Goal: Information Seeking & Learning: Check status

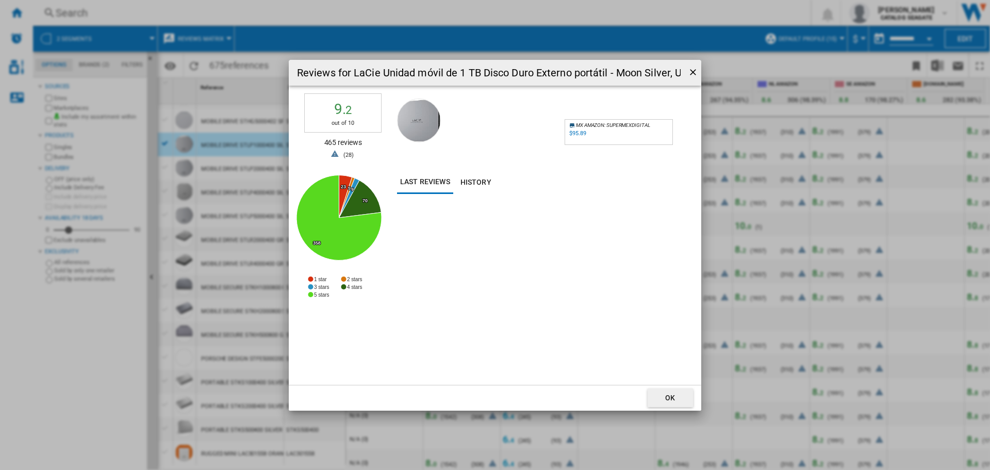
scroll to position [839, 444]
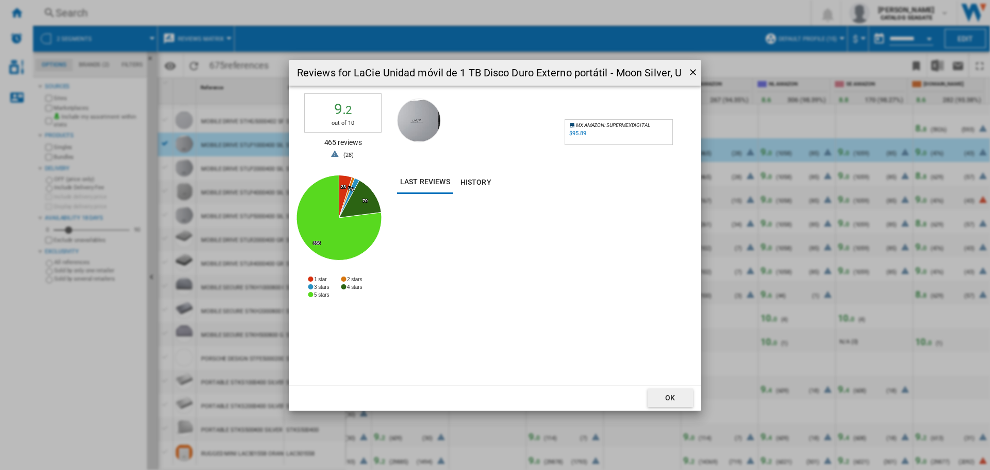
click at [696, 69] on ng-md-icon "getI18NText('BUTTONS.CLOSE_DIALOG')" at bounding box center [694, 73] width 12 height 12
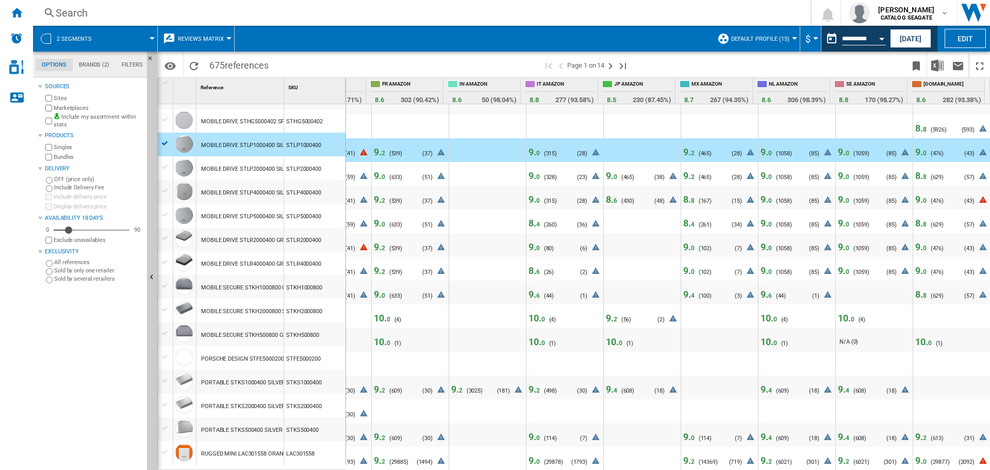
click at [527, 148] on div "9. 0 ( 315 ) N/A (0) ( 28 )" at bounding box center [565, 150] width 77 height 24
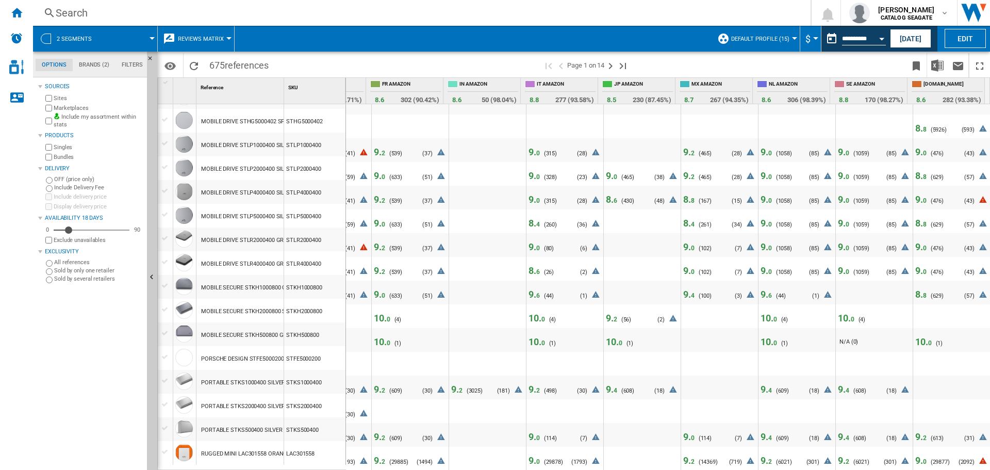
click at [529, 148] on span "9. 0" at bounding box center [534, 151] width 11 height 11
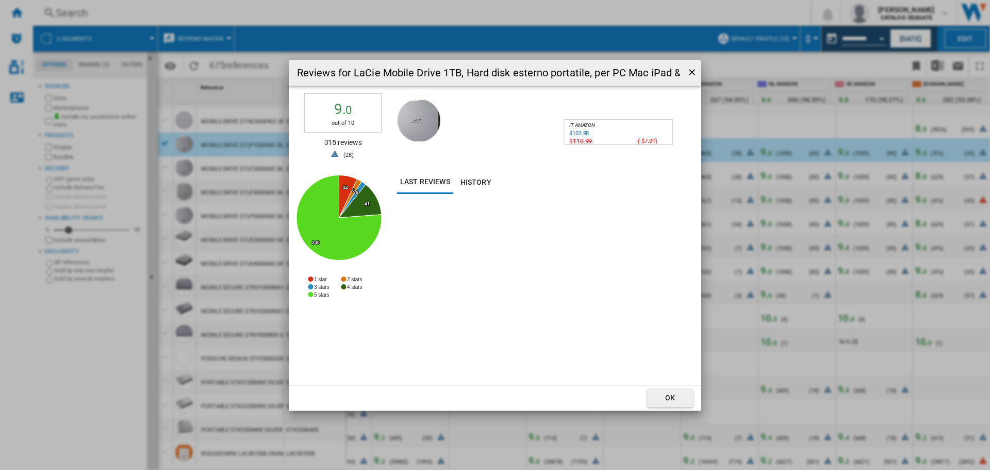
click at [693, 72] on ng-md-icon "getI18NText('BUTTONS.CLOSE_DIALOG')" at bounding box center [693, 73] width 12 height 12
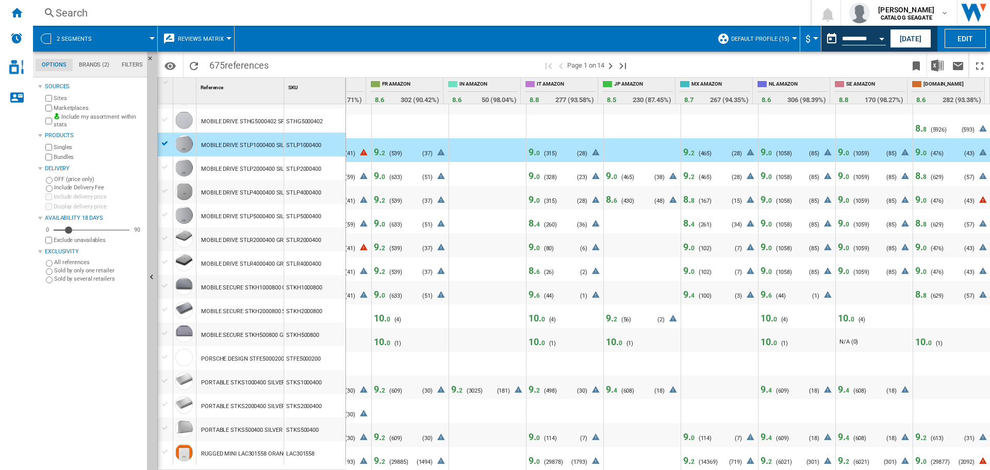
click at [529, 241] on span "9. 0" at bounding box center [534, 246] width 11 height 11
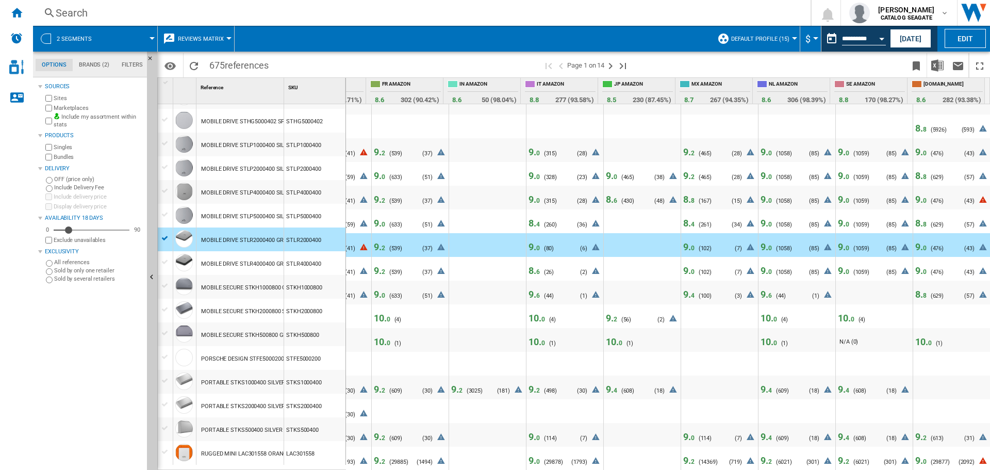
click at [529, 241] on span "9. 0" at bounding box center [534, 246] width 11 height 11
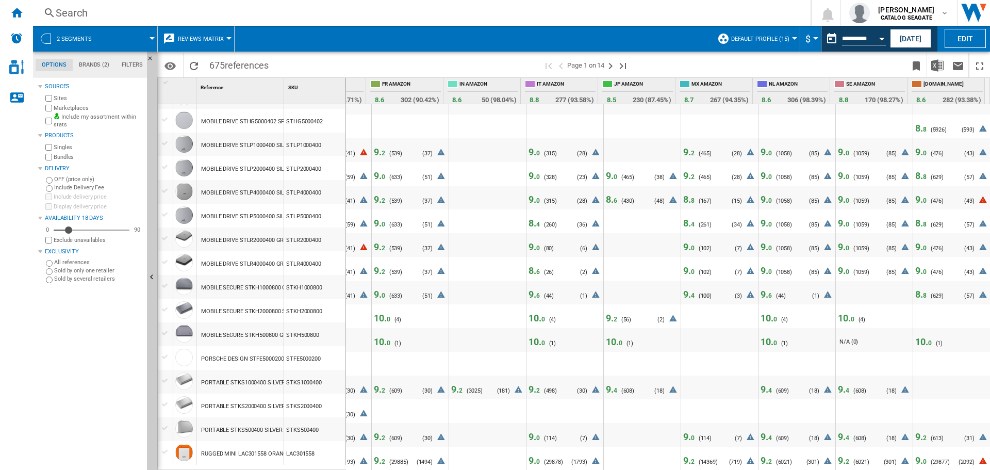
click at [529, 241] on span "9. 0" at bounding box center [534, 246] width 11 height 11
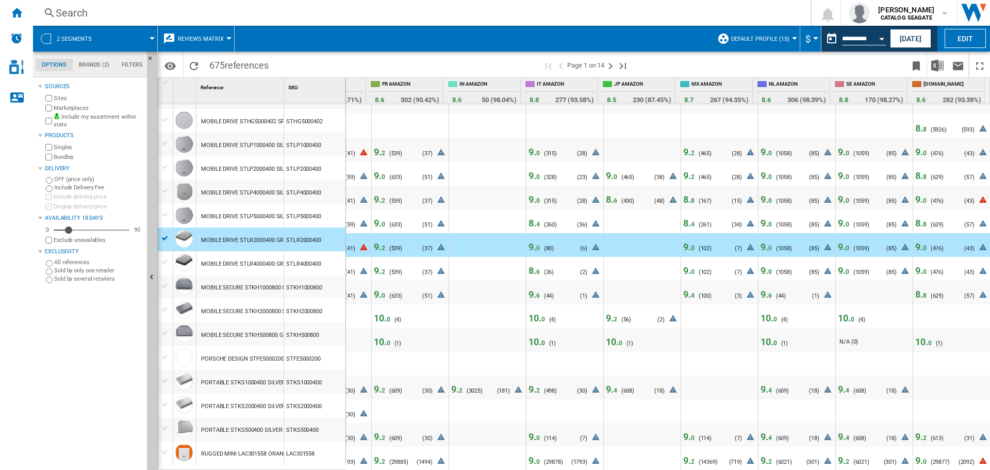
click at [529, 243] on span "9. 0" at bounding box center [534, 246] width 11 height 11
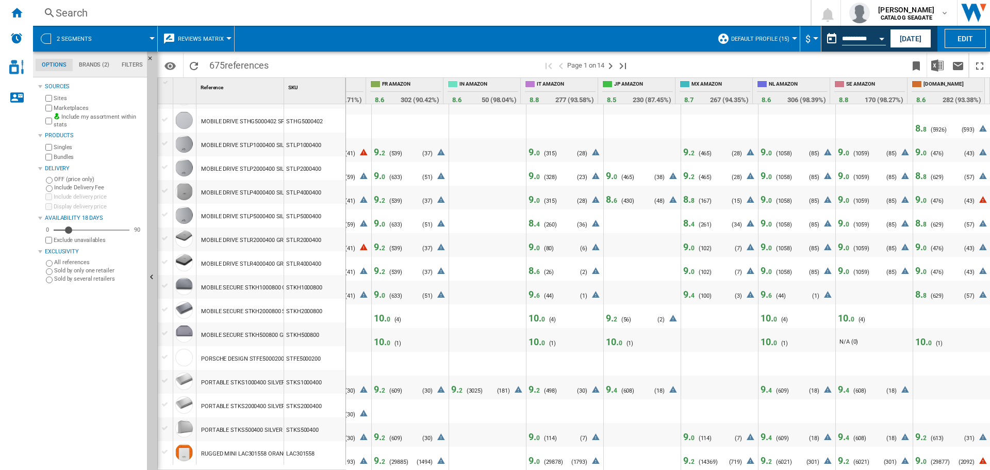
click at [529, 243] on span "9. 0" at bounding box center [534, 246] width 11 height 11
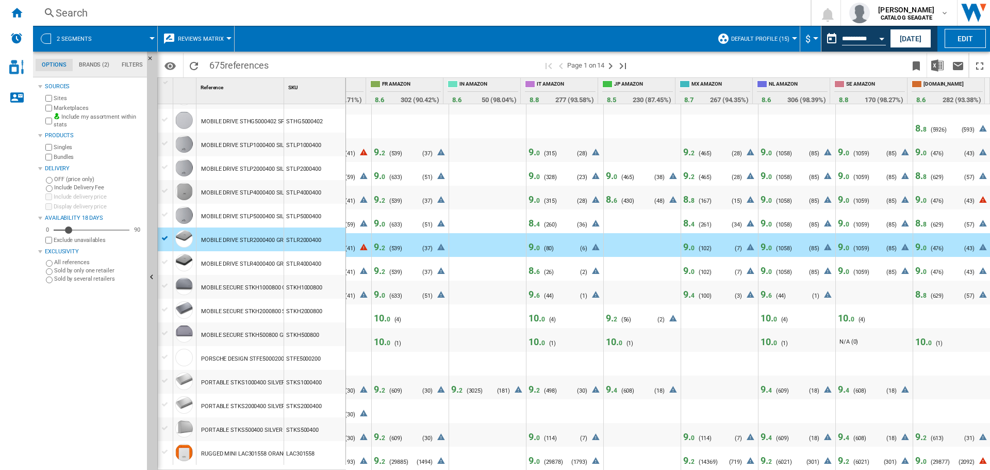
click at [536, 244] on span "0" at bounding box center [538, 247] width 4 height 7
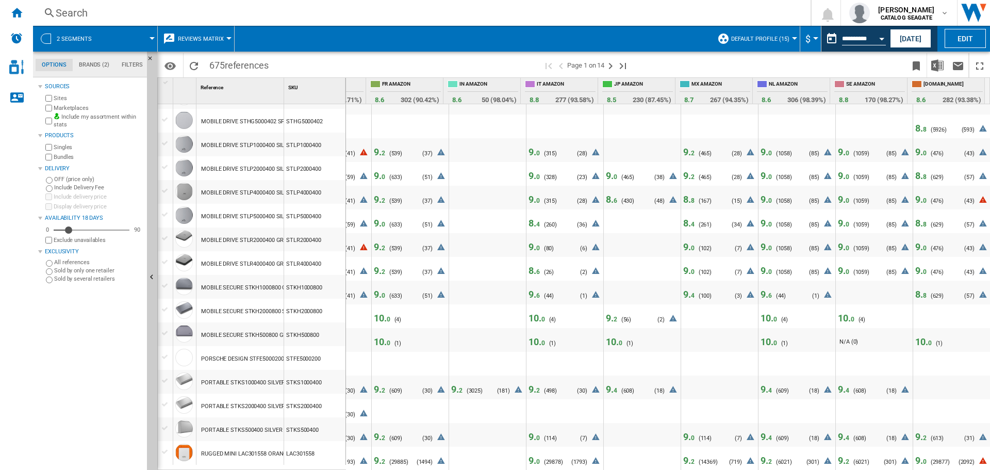
click at [536, 268] on span "6" at bounding box center [538, 271] width 4 height 7
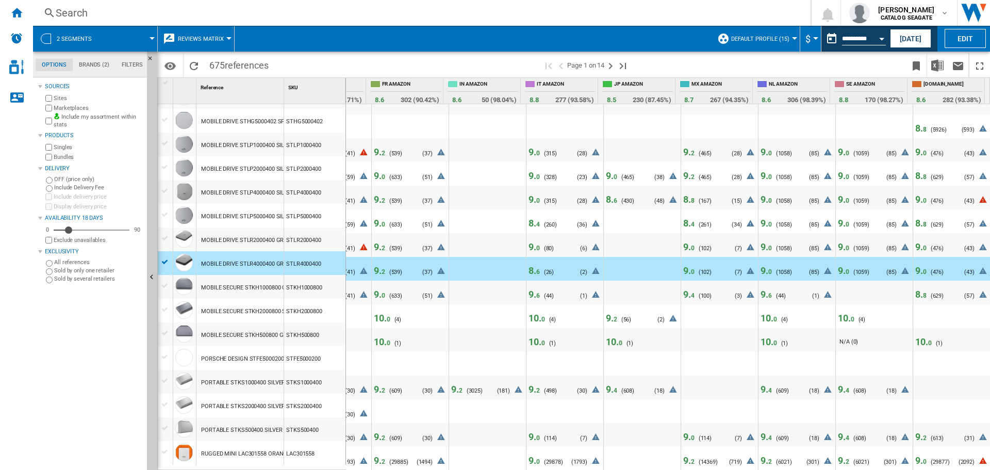
click at [536, 268] on span "6" at bounding box center [538, 271] width 4 height 7
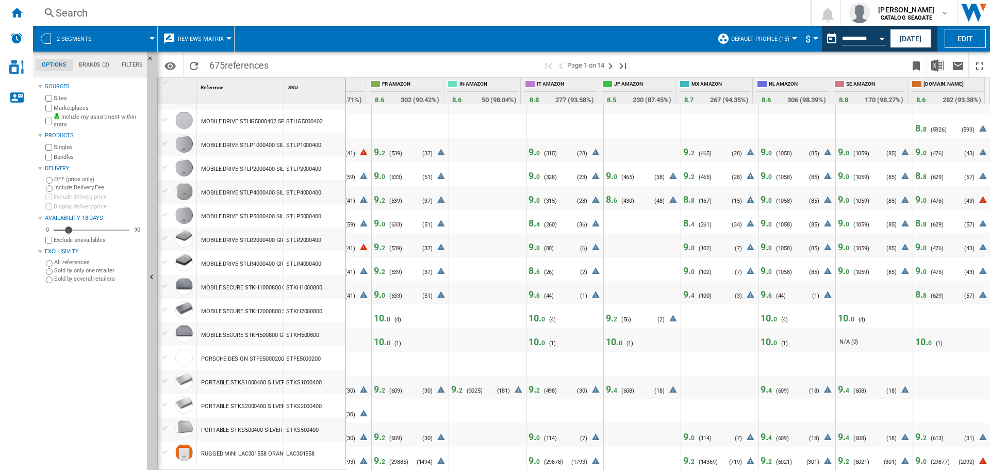
click at [529, 148] on span "9. 0" at bounding box center [534, 151] width 11 height 11
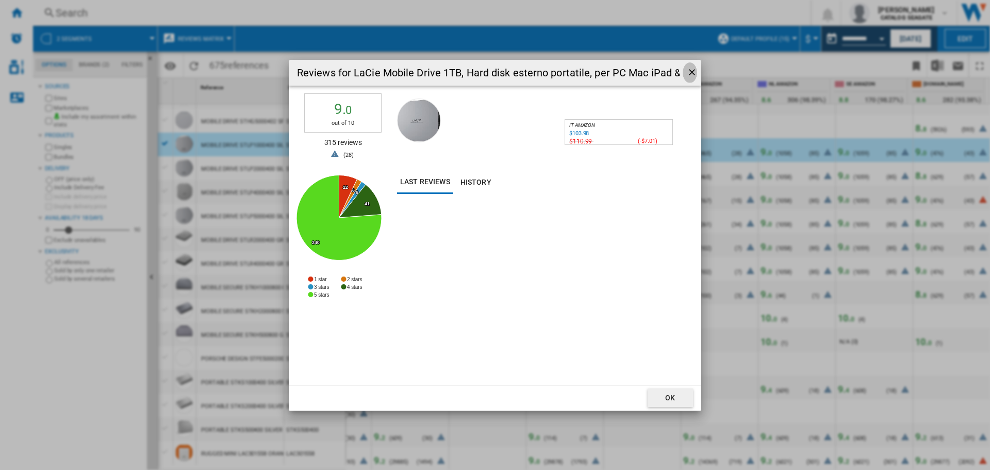
click at [688, 71] on ng-md-icon "getI18NText('BUTTONS.CLOSE_DIALOG')" at bounding box center [693, 73] width 12 height 12
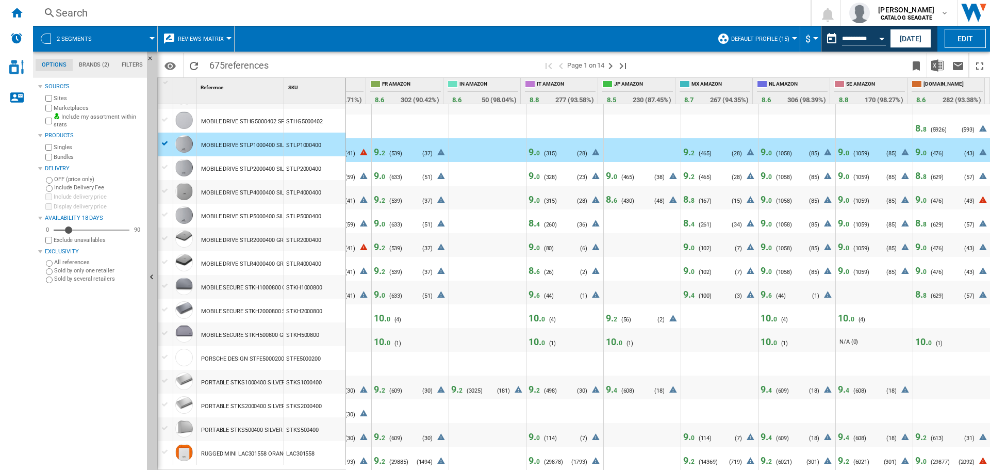
click at [529, 336] on span "10. 0" at bounding box center [537, 341] width 17 height 11
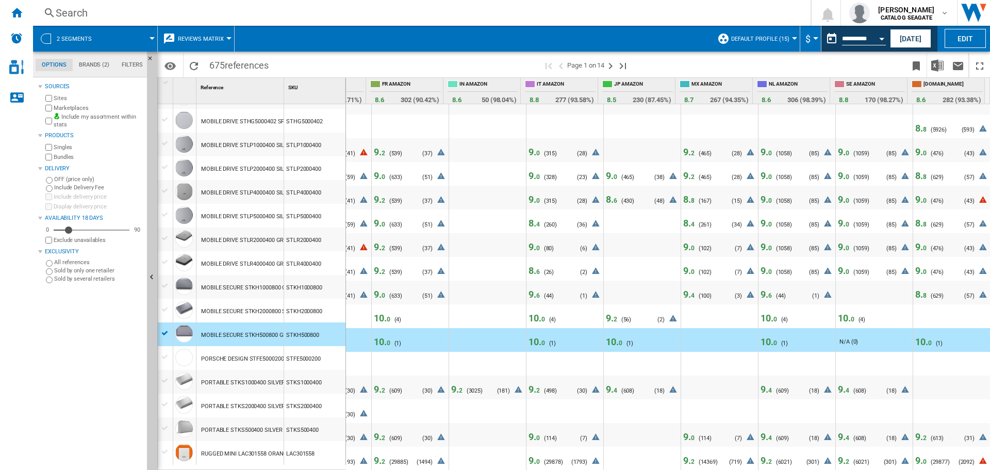
click at [529, 336] on span "10. 0" at bounding box center [537, 341] width 17 height 11
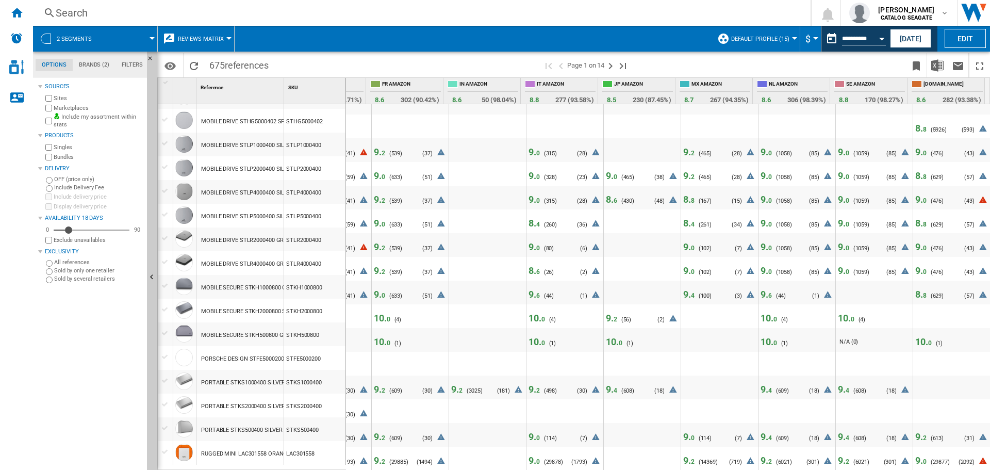
click at [536, 292] on span "6" at bounding box center [538, 295] width 4 height 7
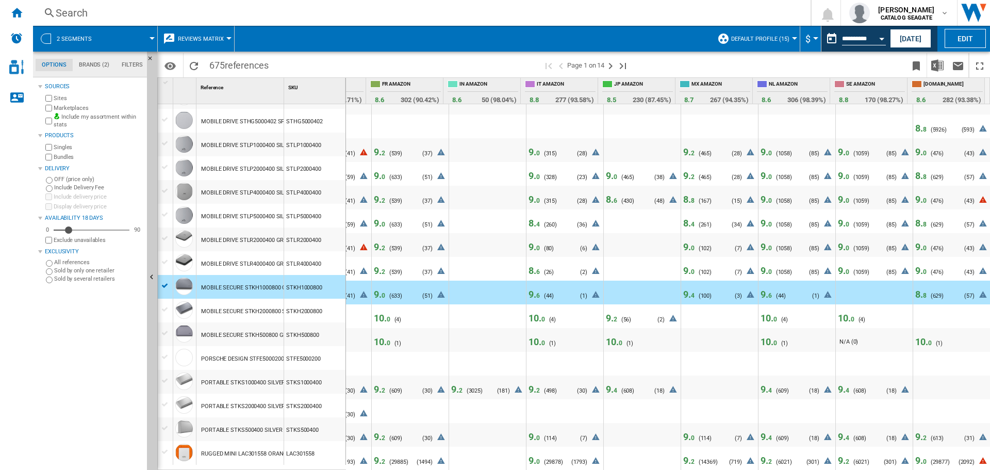
click at [529, 294] on span "9. 6" at bounding box center [534, 294] width 11 height 11
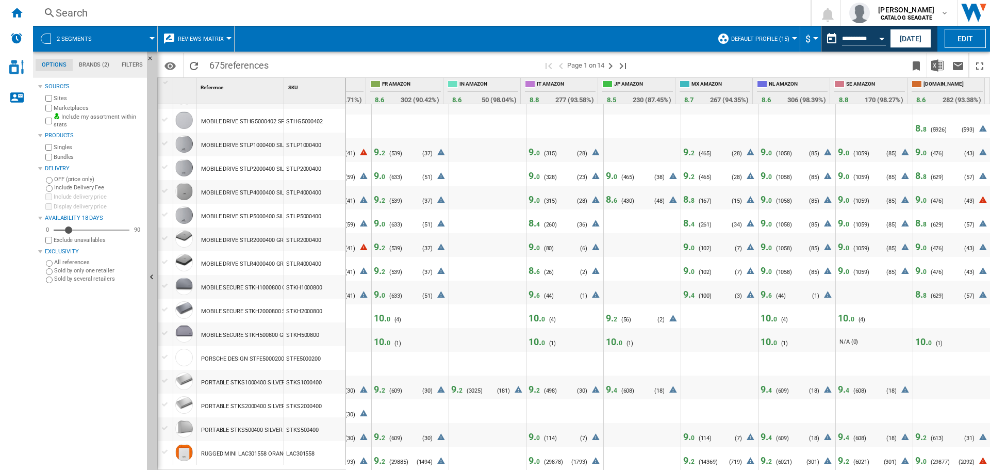
click at [529, 294] on span "9. 6" at bounding box center [534, 294] width 11 height 11
click at [529, 267] on span "8. 6" at bounding box center [534, 270] width 11 height 11
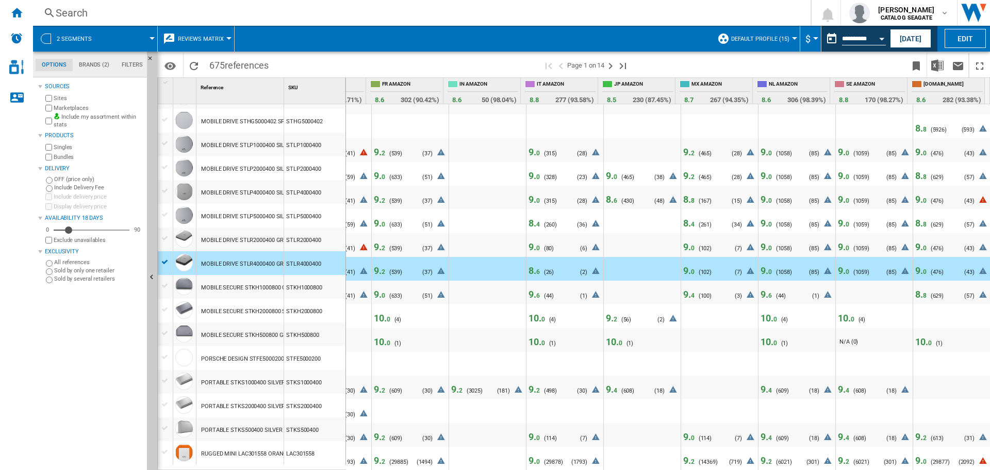
click at [529, 267] on span "8. 6" at bounding box center [534, 270] width 11 height 11
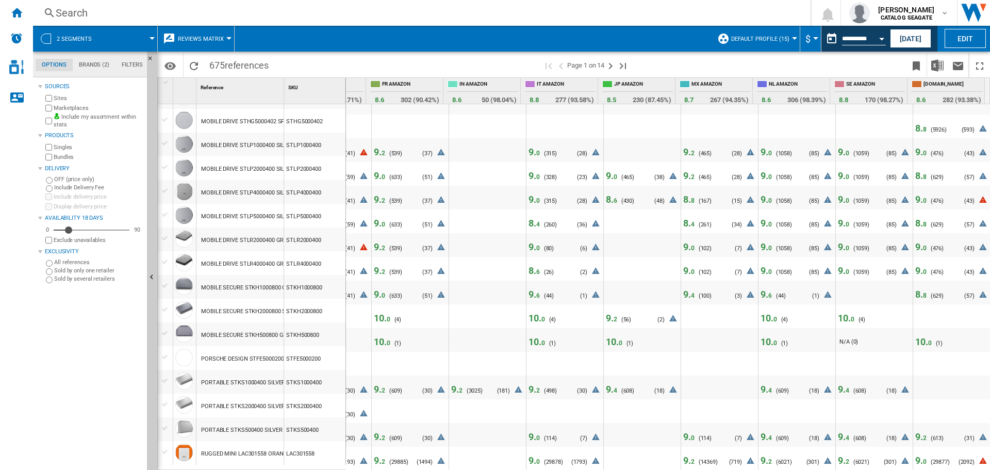
click at [536, 245] on span "0" at bounding box center [538, 247] width 4 height 7
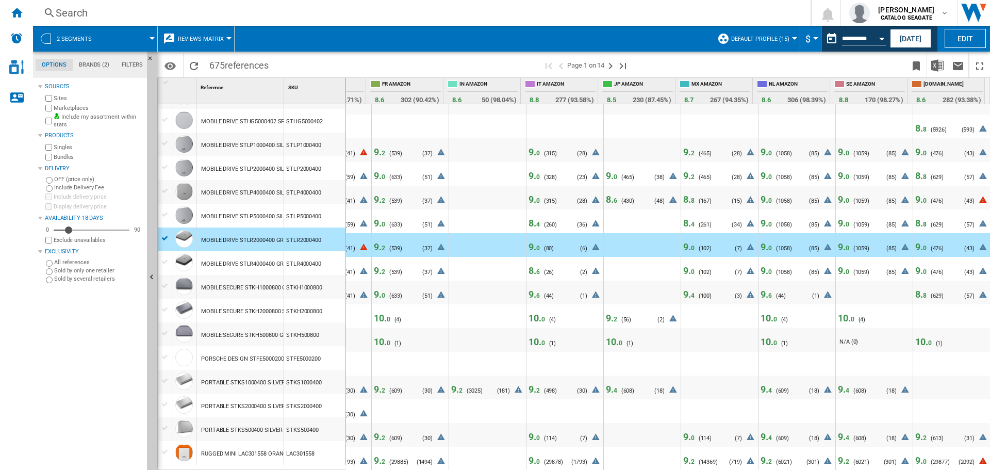
click at [529, 384] on span "9. 2" at bounding box center [534, 389] width 11 height 11
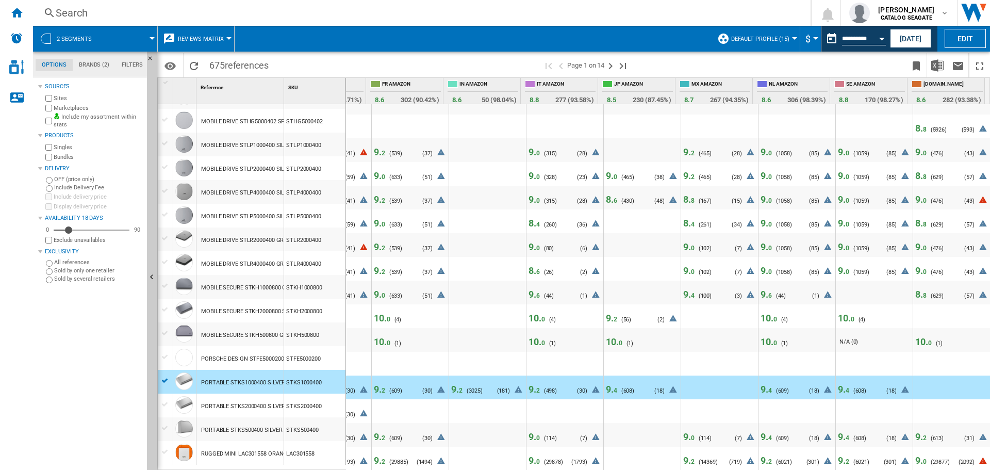
click at [529, 384] on span "9. 2" at bounding box center [534, 389] width 11 height 11
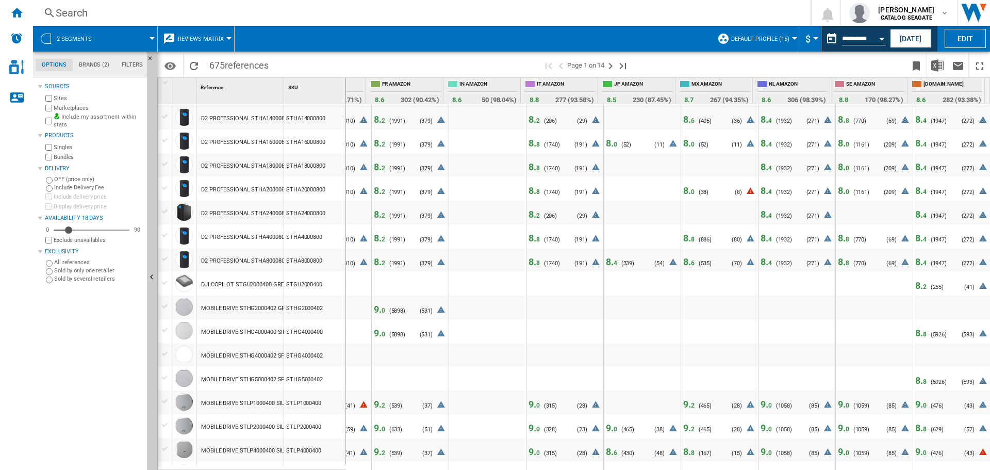
scroll to position [0, 0]
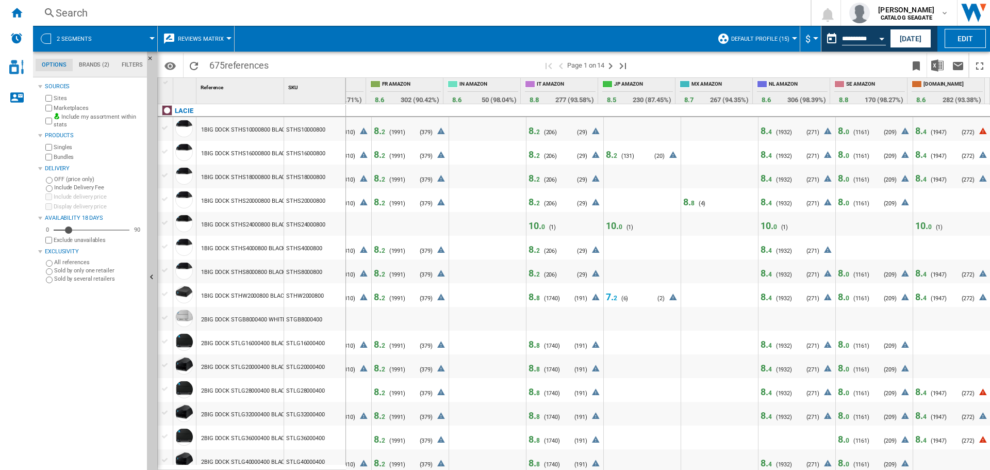
click at [529, 134] on span "8. 2" at bounding box center [534, 130] width 11 height 11
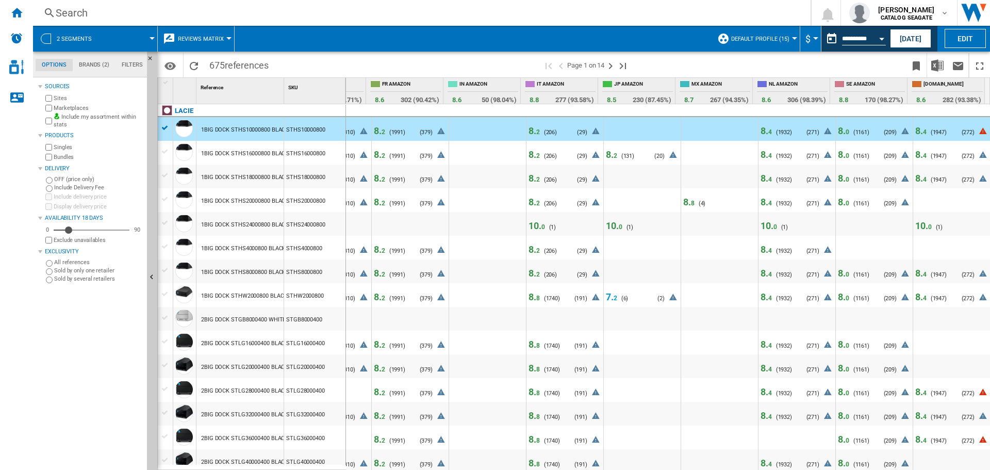
click at [529, 134] on span "8. 2" at bounding box center [534, 130] width 11 height 11
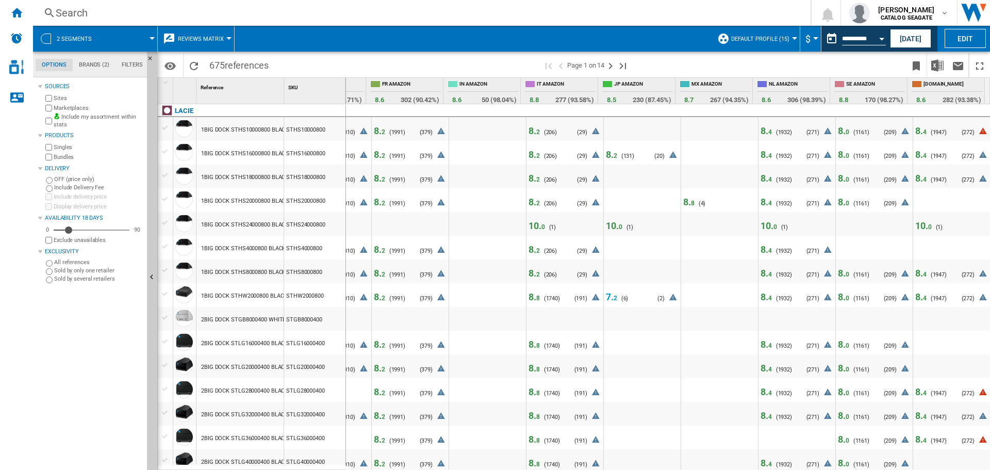
click at [529, 154] on span "8. 2" at bounding box center [534, 154] width 11 height 11
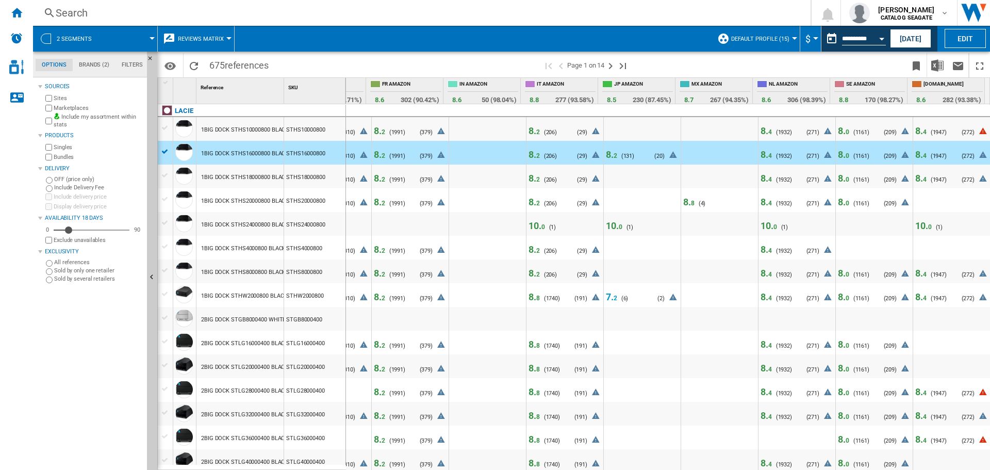
click at [529, 154] on span "8. 2" at bounding box center [534, 154] width 11 height 11
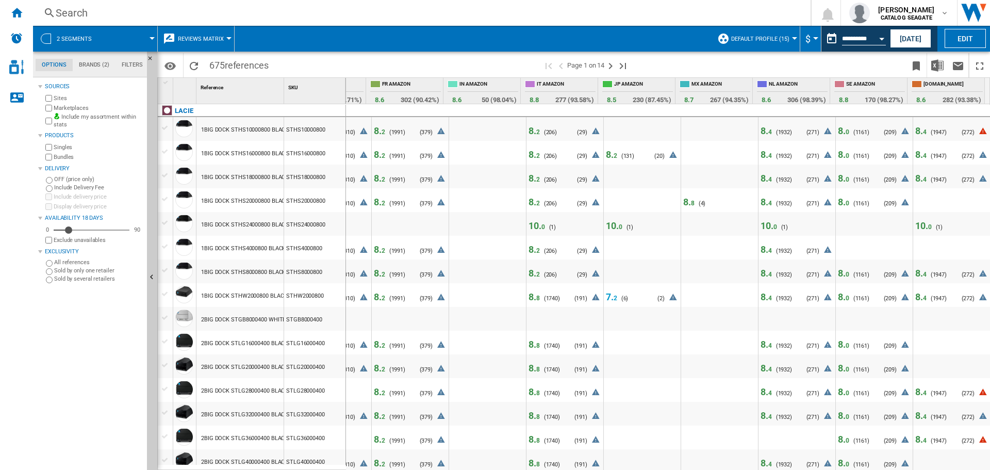
click at [529, 184] on div "8. 2 ( 206 ) N/A (0)" at bounding box center [543, 181] width 28 height 16
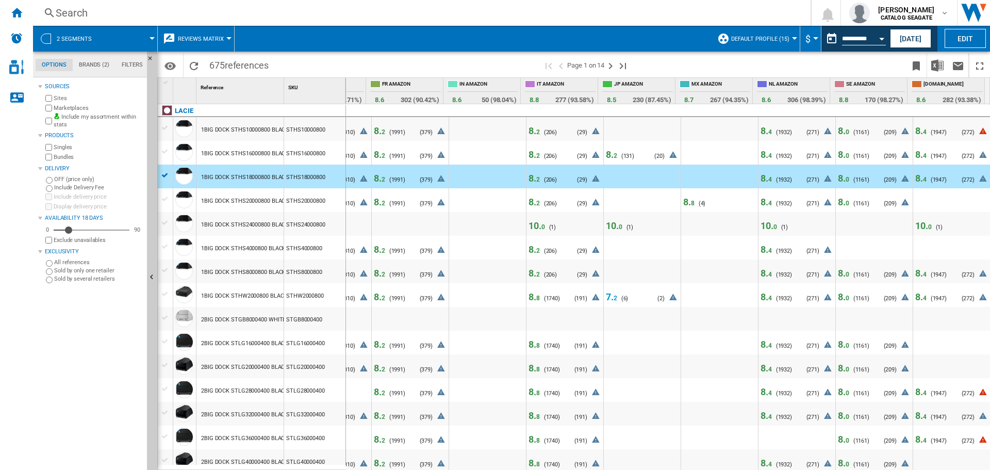
click at [529, 178] on span "8. 2" at bounding box center [534, 178] width 11 height 11
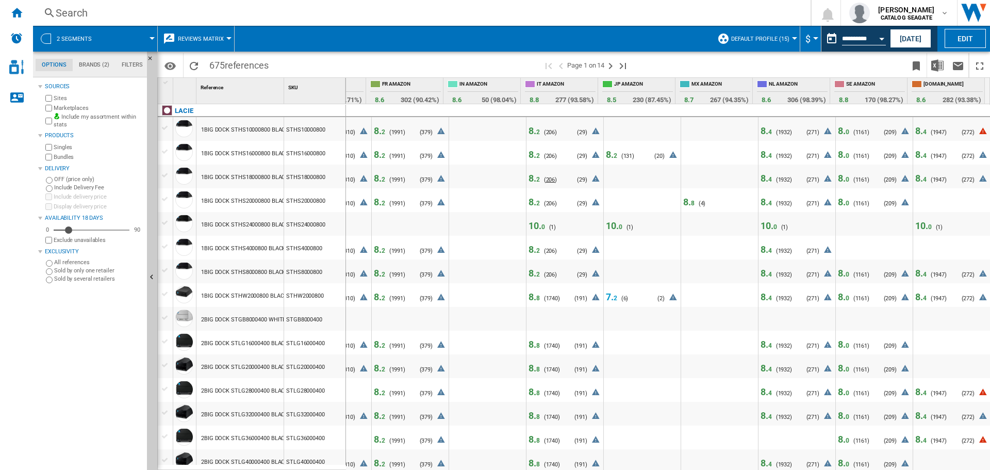
click at [546, 179] on span "206" at bounding box center [550, 179] width 9 height 7
click at [529, 177] on span "8. 2" at bounding box center [534, 178] width 11 height 11
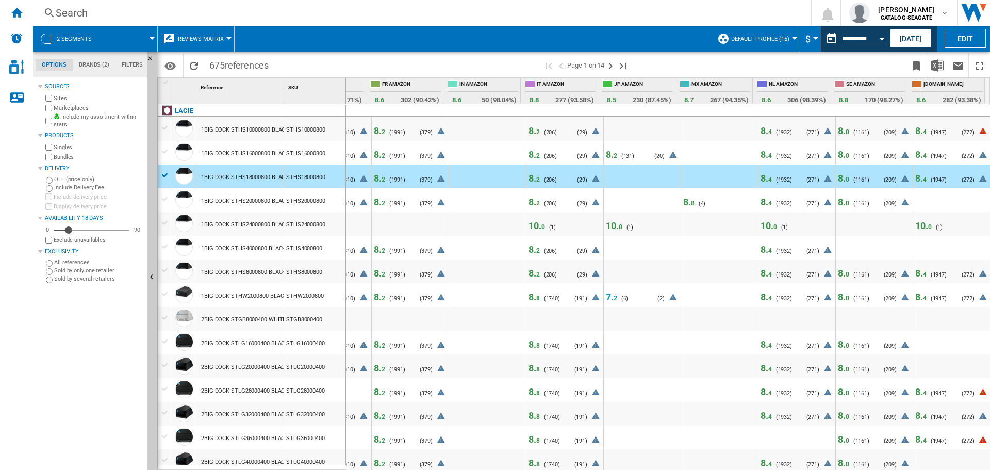
click at [529, 177] on span "8. 2" at bounding box center [534, 178] width 11 height 11
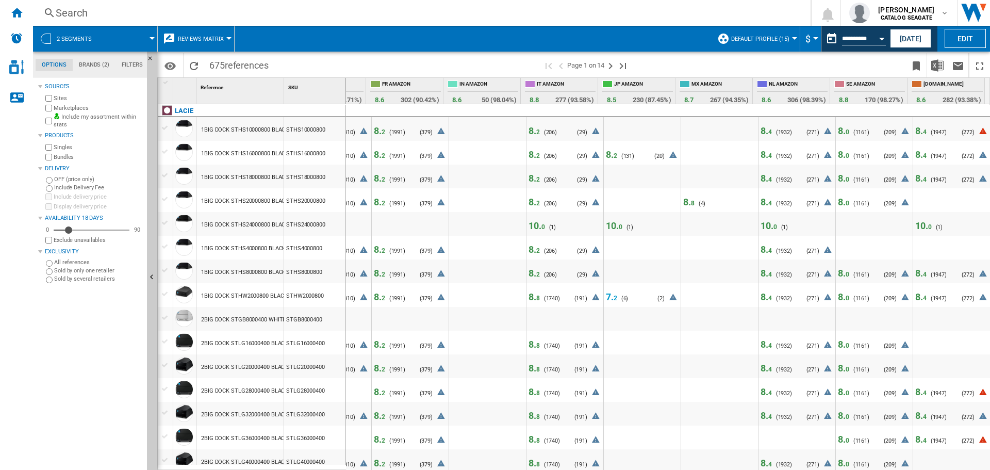
click at [529, 177] on span "8. 2" at bounding box center [534, 178] width 11 height 11
click at [529, 202] on span "8. 2" at bounding box center [534, 202] width 11 height 11
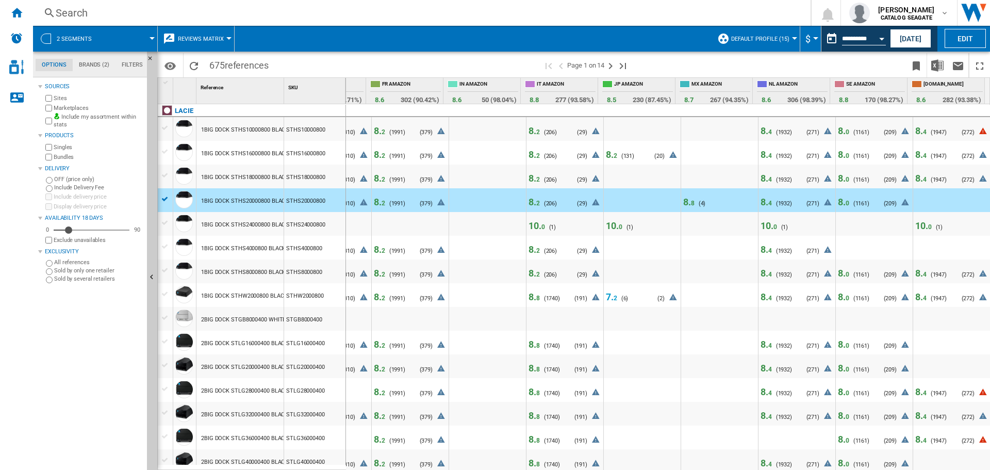
click at [531, 230] on span "10. 0" at bounding box center [537, 225] width 17 height 11
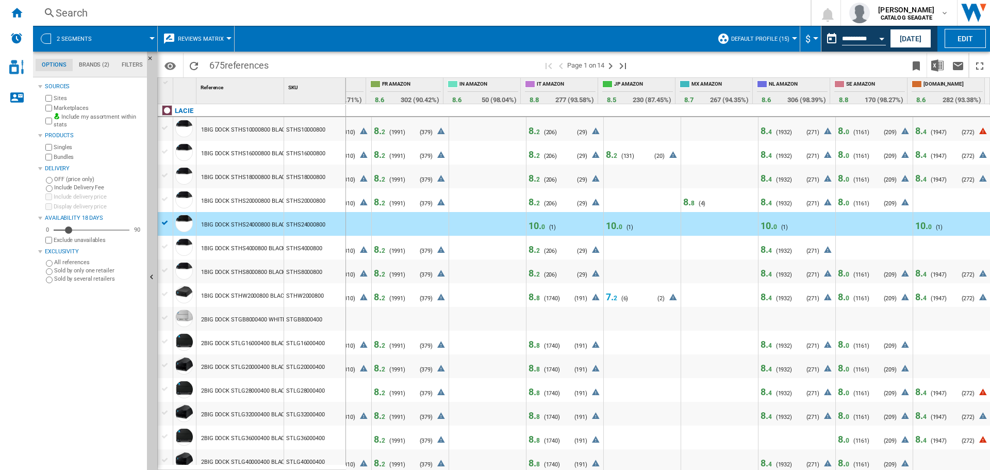
click at [531, 230] on span "10. 0" at bounding box center [537, 225] width 17 height 11
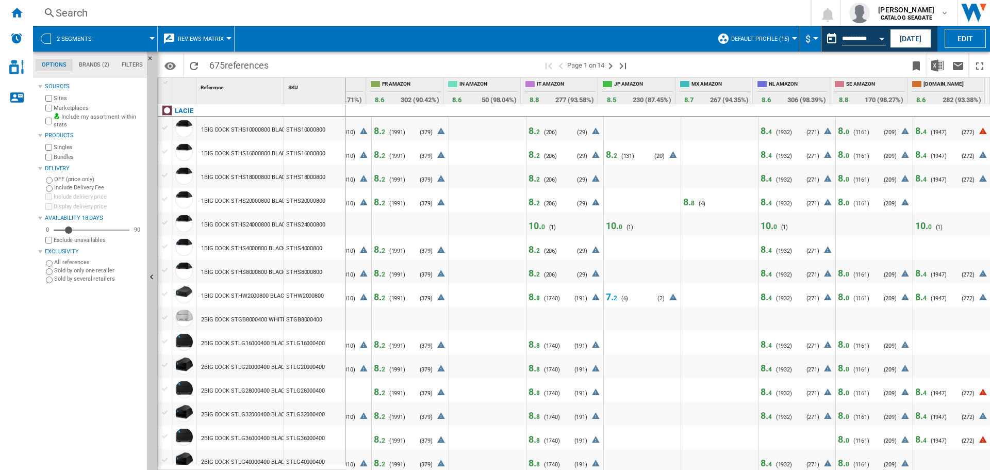
click at [529, 254] on span "8. 2" at bounding box center [534, 249] width 11 height 11
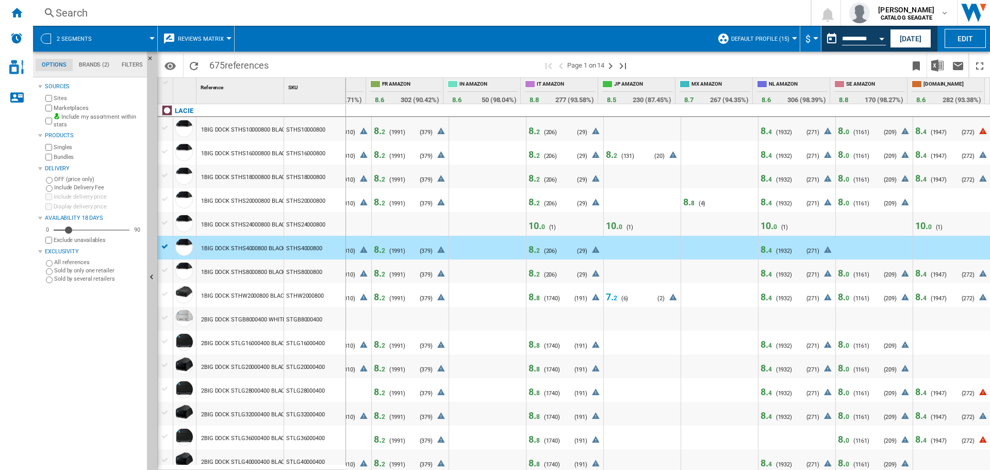
click at [529, 251] on span "8. 2" at bounding box center [534, 249] width 11 height 11
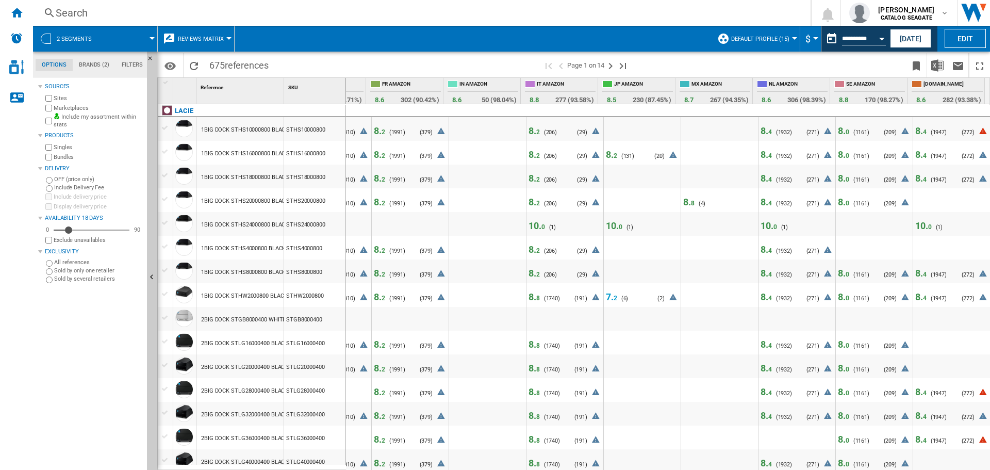
click at [530, 272] on span "8. 2" at bounding box center [534, 273] width 11 height 11
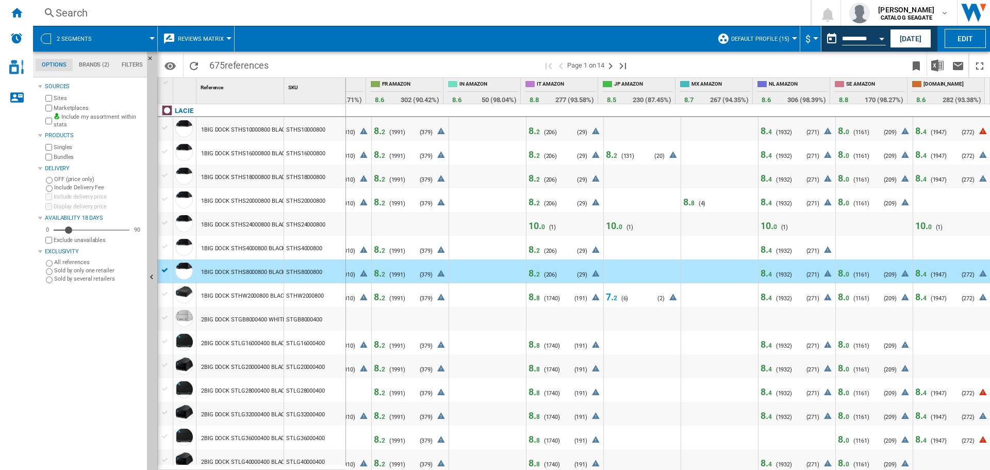
click at [530, 272] on span "8. 2" at bounding box center [534, 273] width 11 height 11
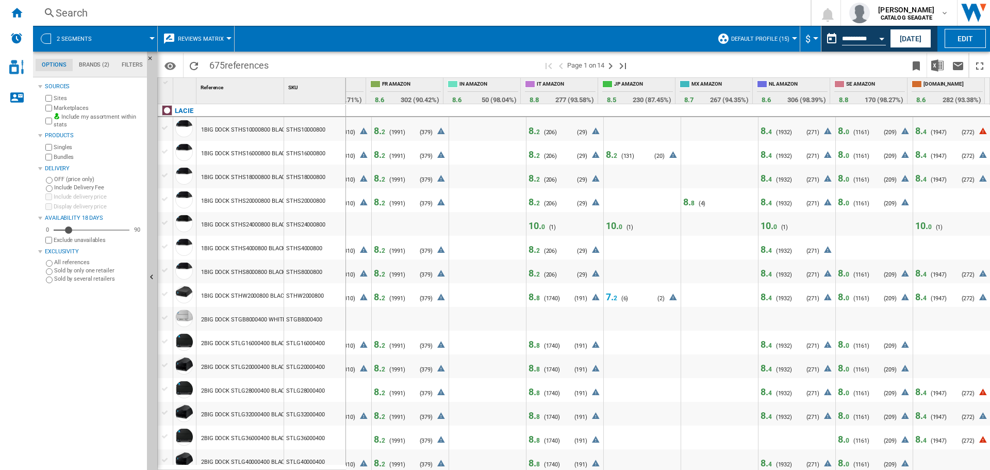
click at [536, 298] on span "8" at bounding box center [538, 298] width 4 height 7
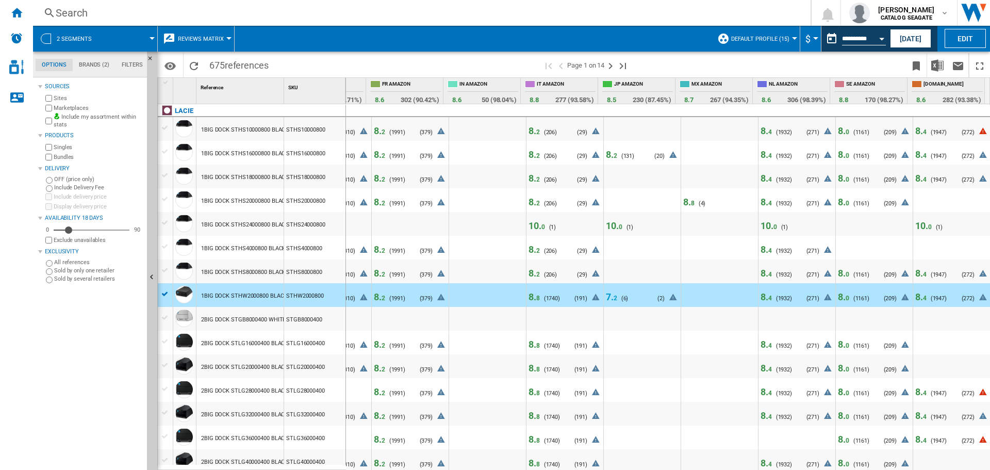
click at [536, 298] on span "8" at bounding box center [538, 298] width 4 height 7
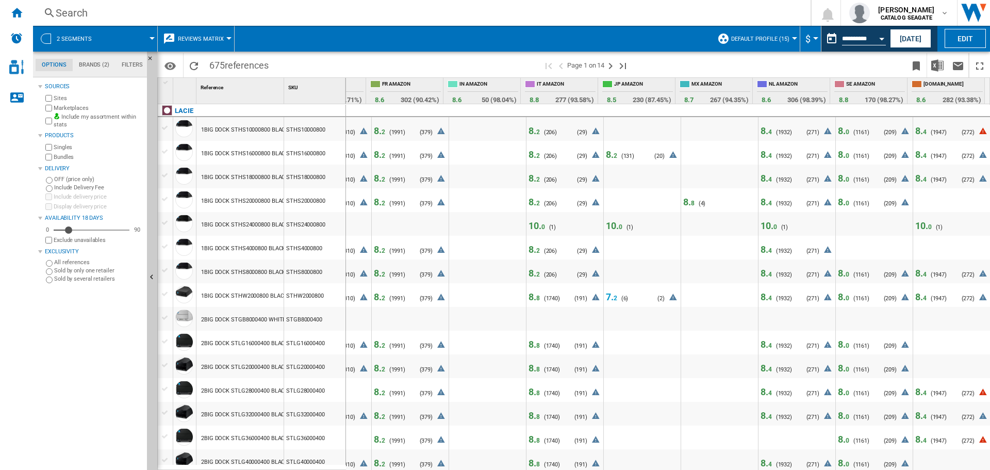
click at [529, 346] on span "8. 8" at bounding box center [534, 344] width 11 height 11
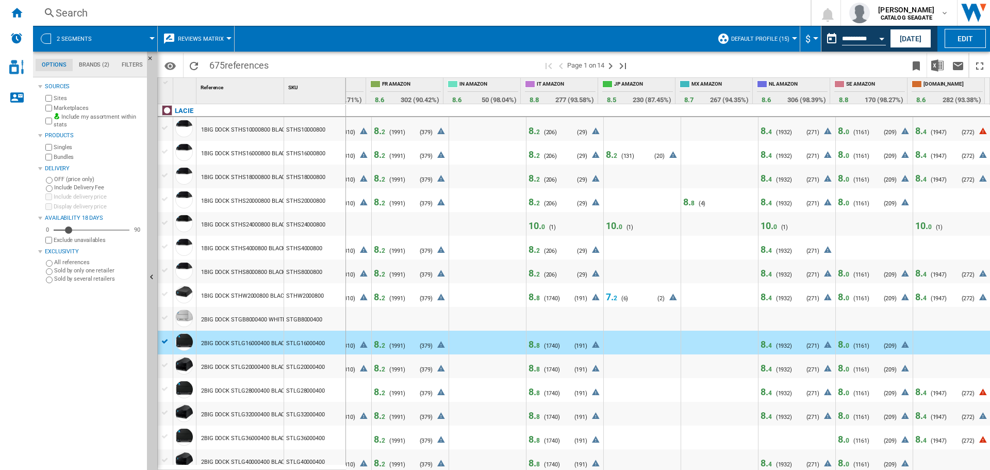
click at [529, 346] on span "8. 8" at bounding box center [534, 344] width 11 height 11
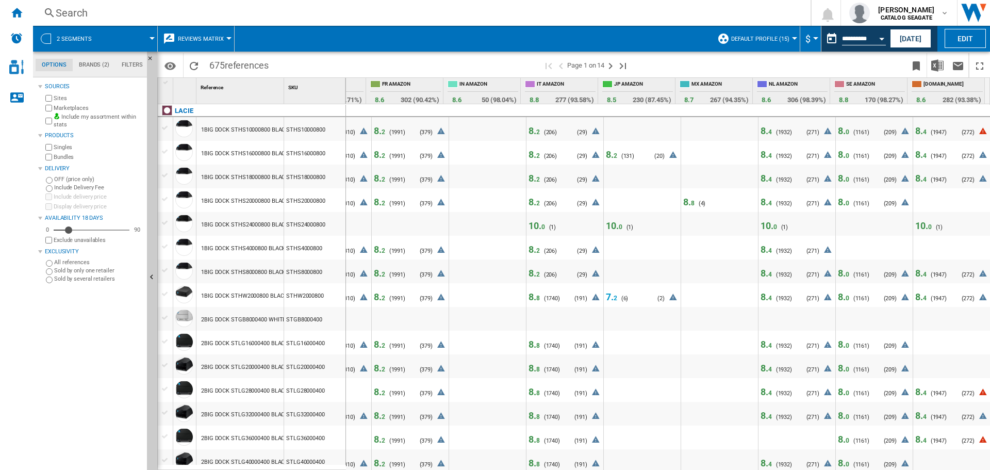
scroll to position [103, 0]
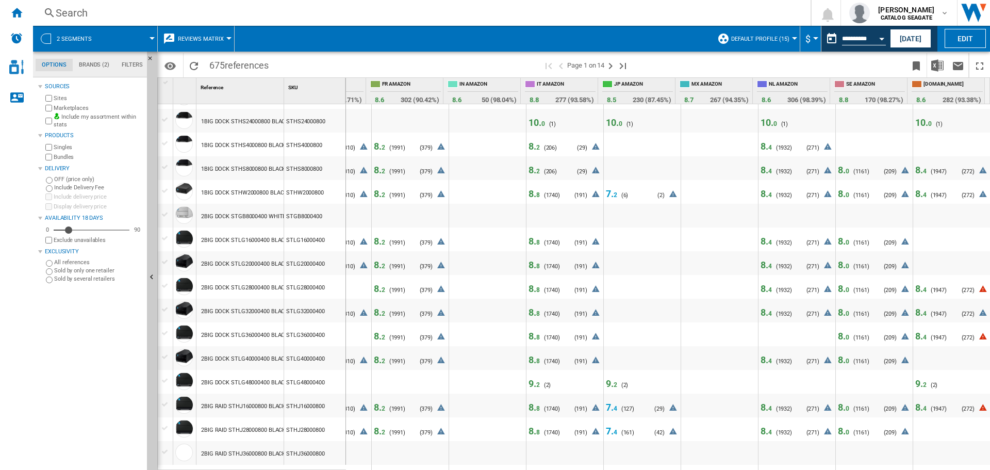
click at [529, 288] on span "8. 8" at bounding box center [534, 288] width 11 height 11
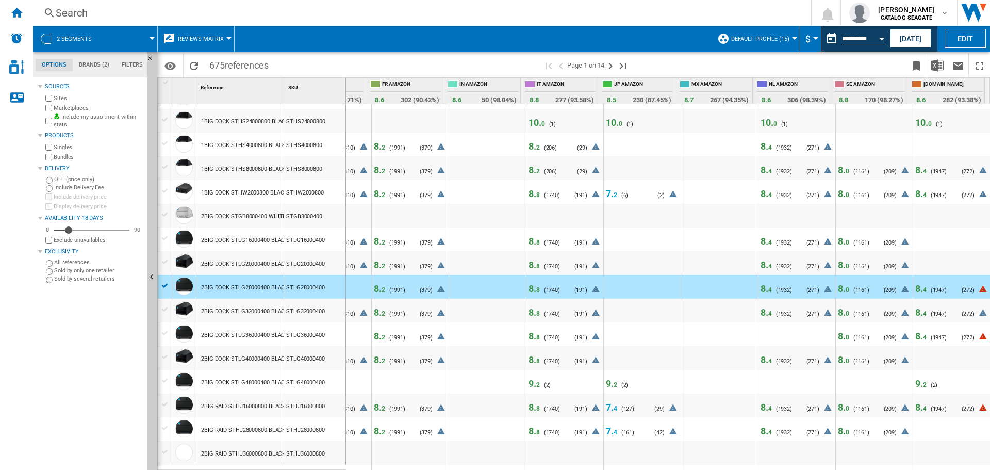
click at [529, 288] on span "8. 8" at bounding box center [534, 288] width 11 height 11
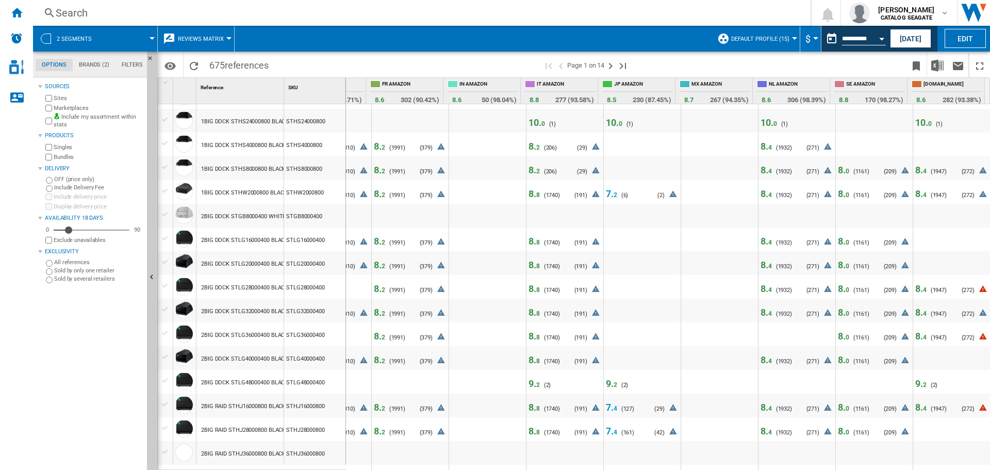
click at [529, 261] on span "8. 8" at bounding box center [534, 264] width 11 height 11
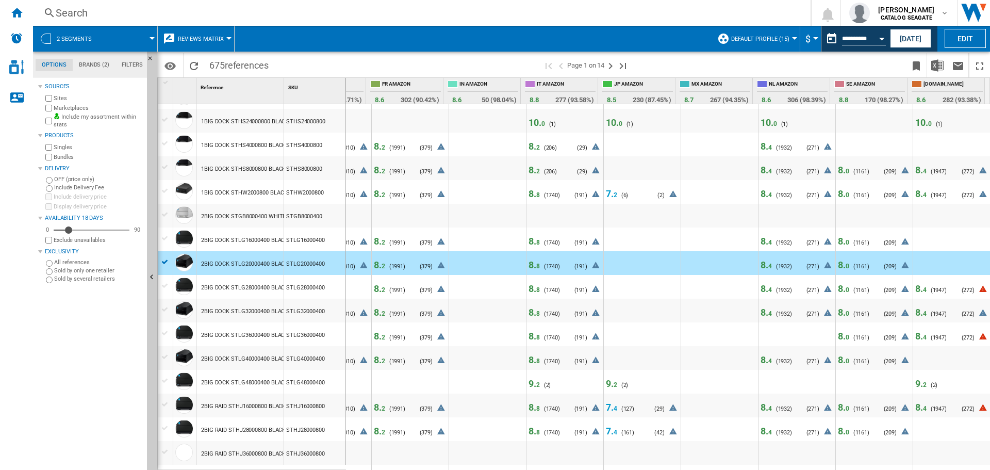
click at [529, 261] on span "8. 8" at bounding box center [534, 264] width 11 height 11
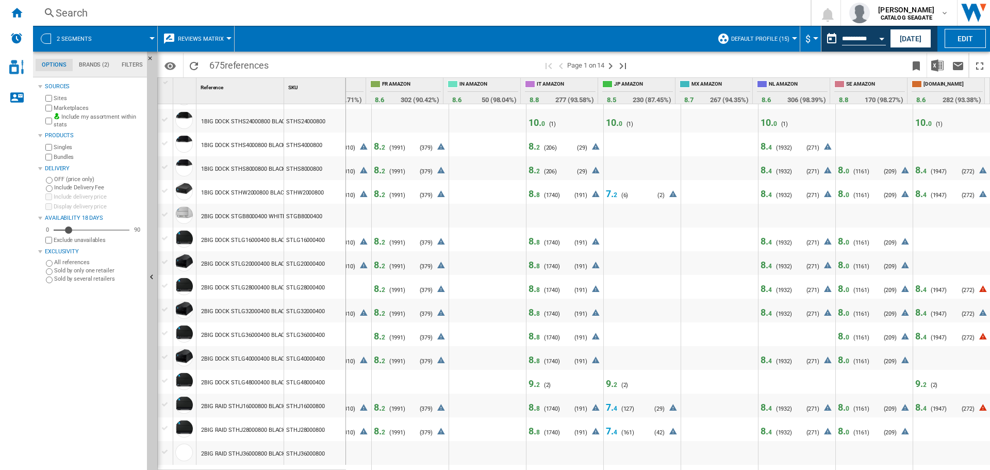
click at [529, 338] on span "8. 8" at bounding box center [534, 336] width 11 height 11
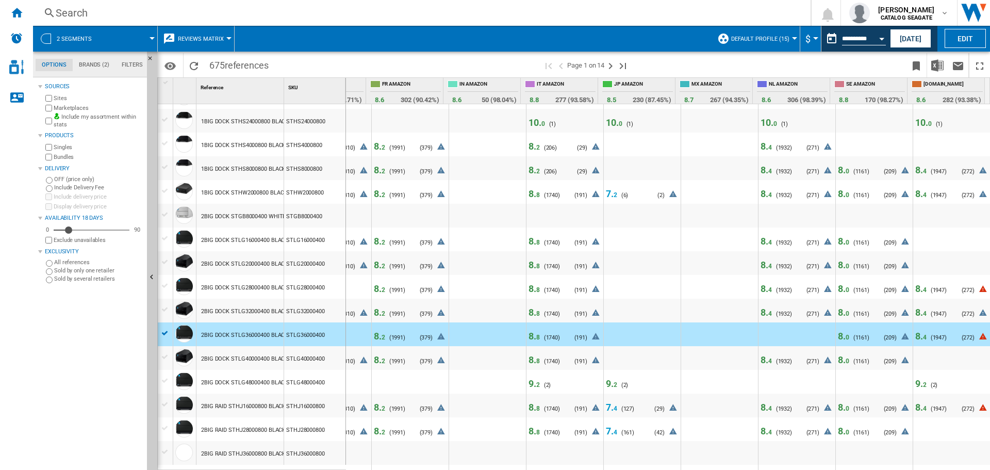
click at [529, 338] on span "8. 8" at bounding box center [534, 336] width 11 height 11
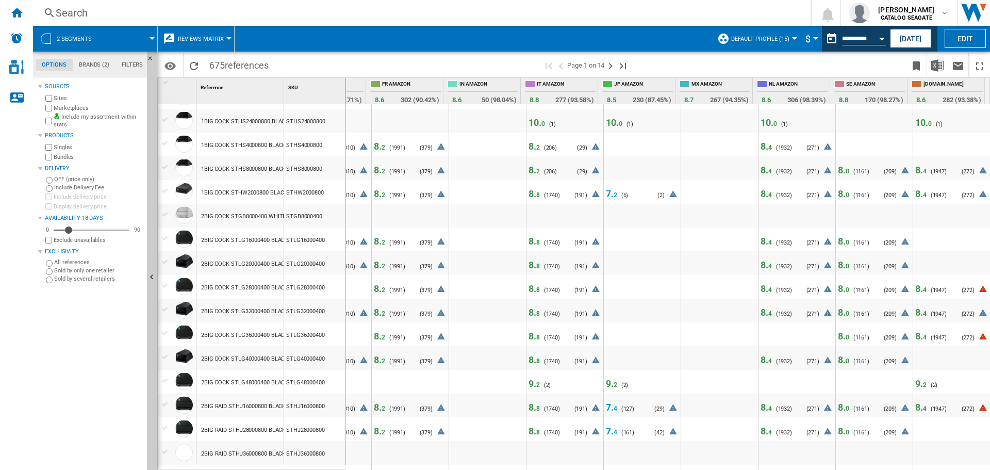
click at [529, 366] on div "8. 8 ( 1740 ) N/A (0)" at bounding box center [544, 363] width 31 height 16
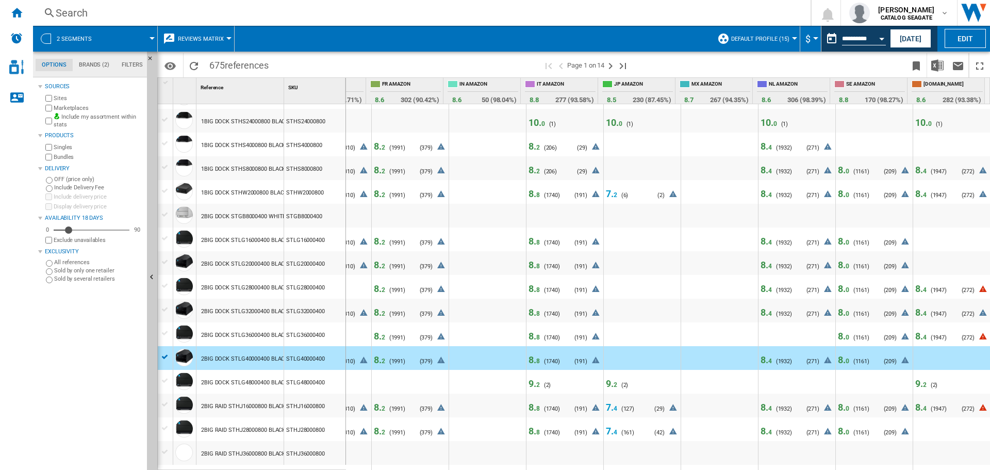
click at [529, 380] on span "9. 2" at bounding box center [534, 383] width 11 height 11
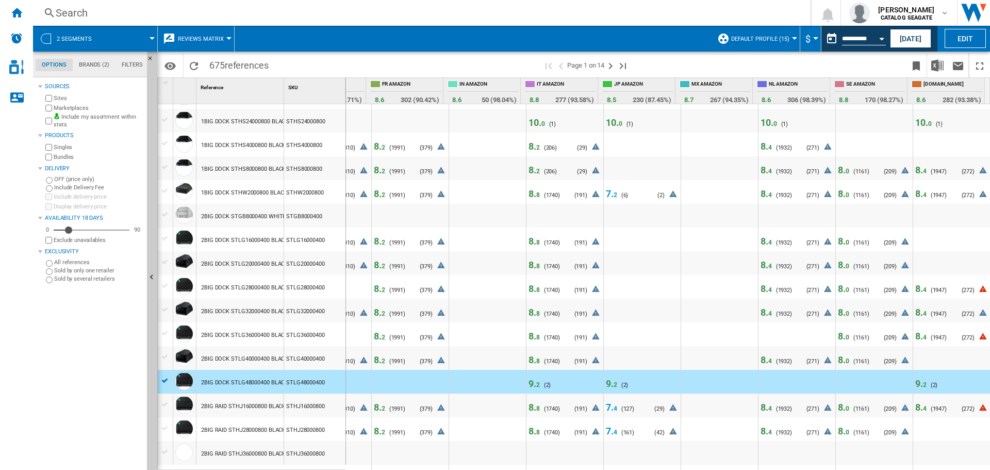
click at [529, 382] on span "9. 2" at bounding box center [534, 383] width 11 height 11
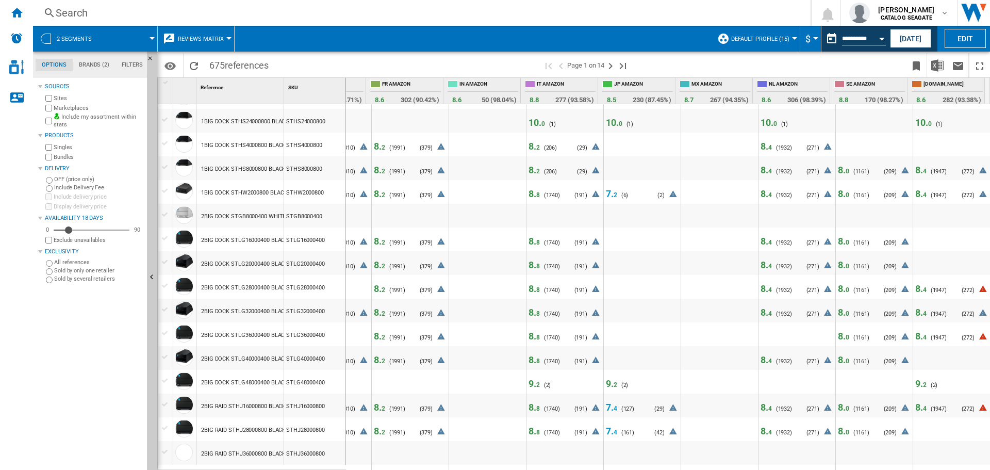
click at [536, 407] on span "8" at bounding box center [538, 408] width 4 height 7
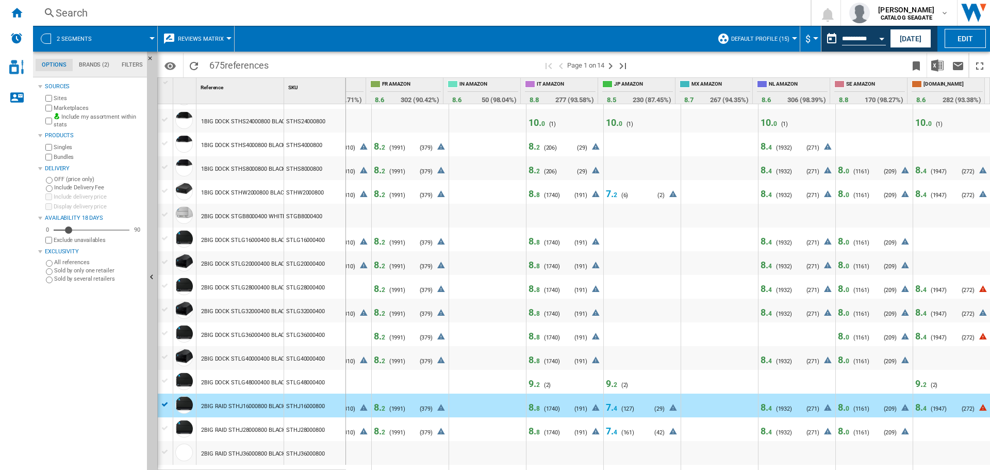
click at [530, 431] on span "8. 8" at bounding box center [534, 431] width 11 height 11
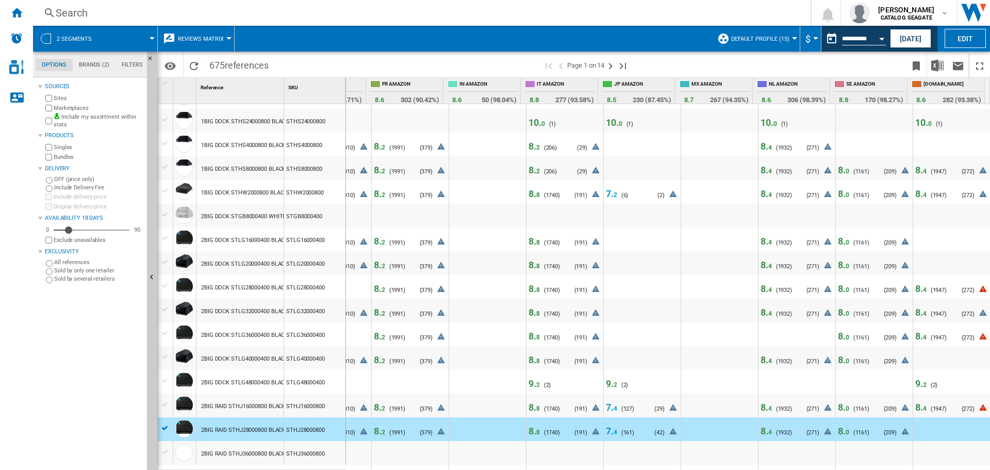
scroll to position [258, 0]
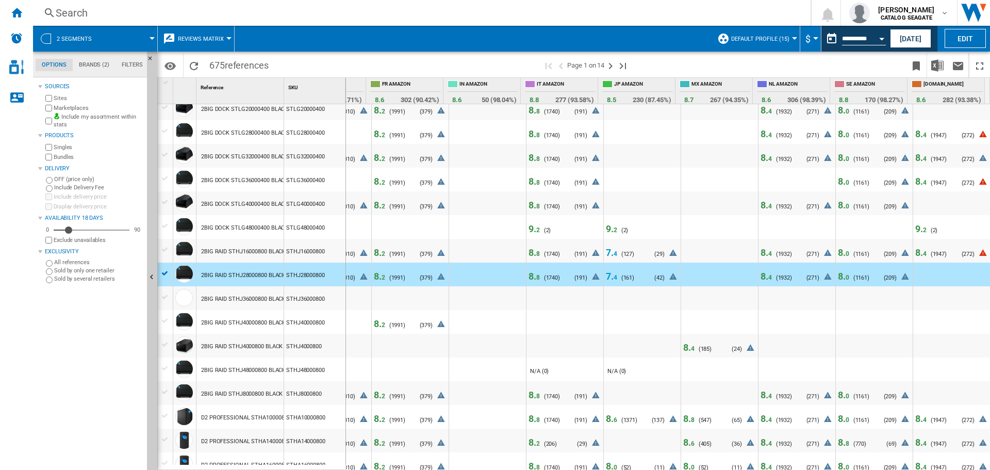
click at [529, 395] on span "8. 8" at bounding box center [534, 394] width 11 height 11
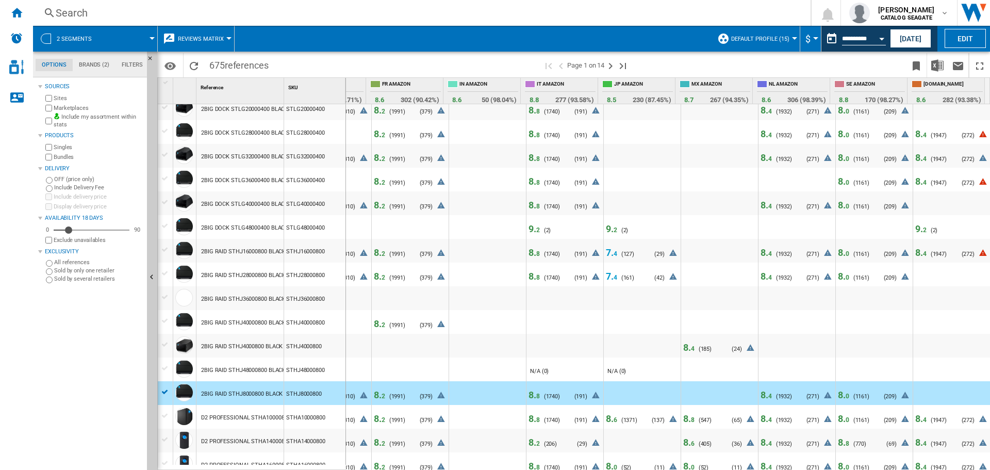
click at [529, 420] on span "8. 8" at bounding box center [534, 418] width 11 height 11
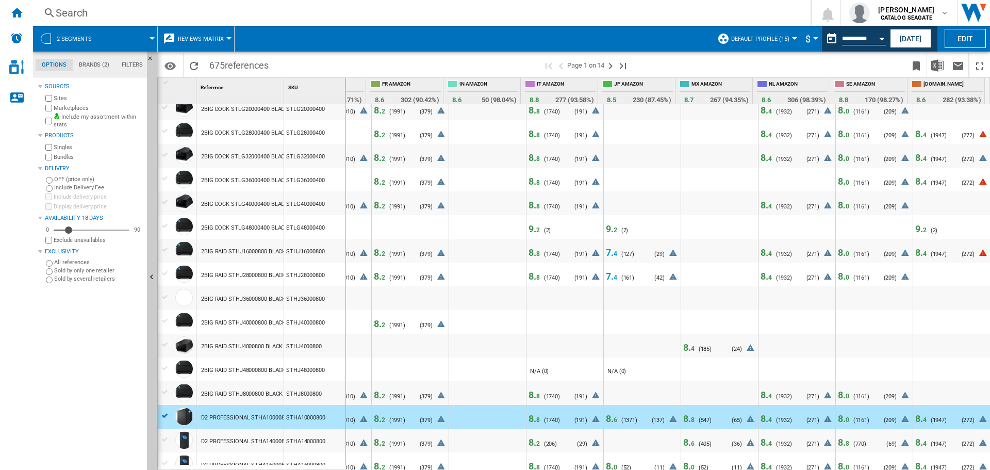
click at [529, 420] on span "8. 8" at bounding box center [534, 418] width 11 height 11
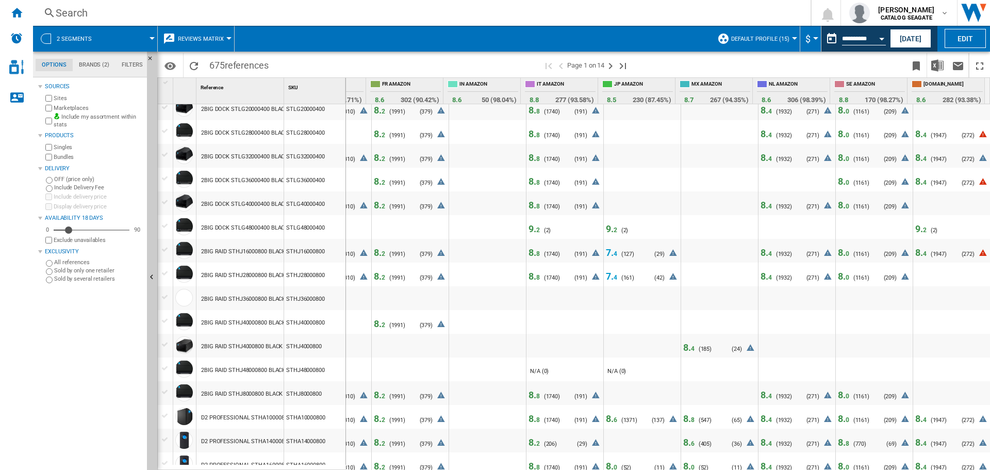
click at [529, 439] on span "8. 2" at bounding box center [534, 442] width 11 height 11
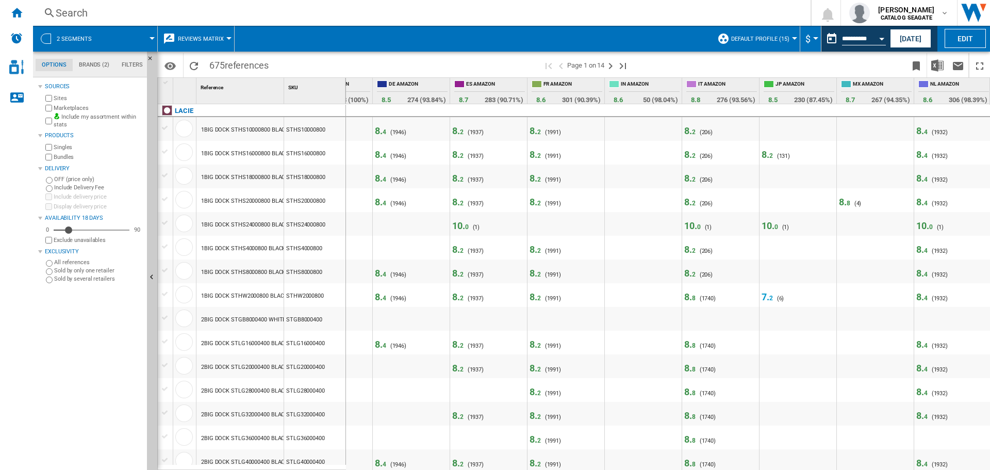
scroll to position [0, 289]
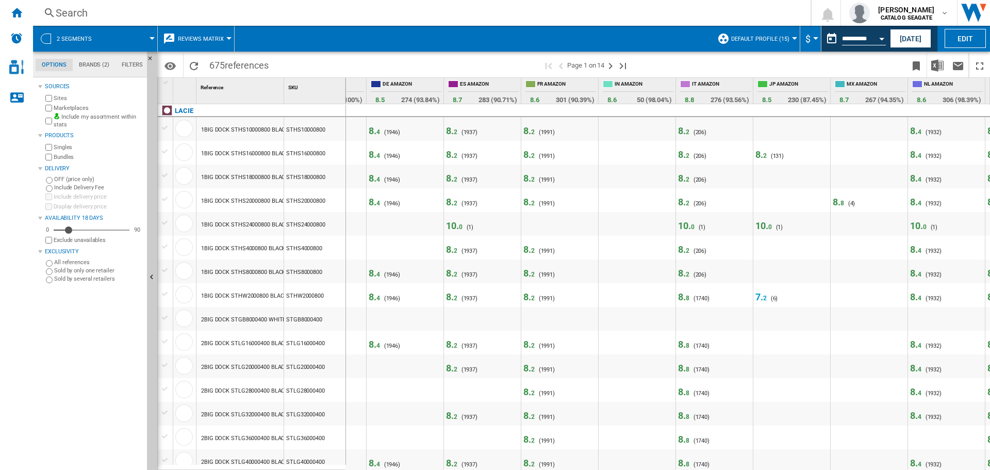
click at [688, 134] on span "2" at bounding box center [688, 131] width 4 height 7
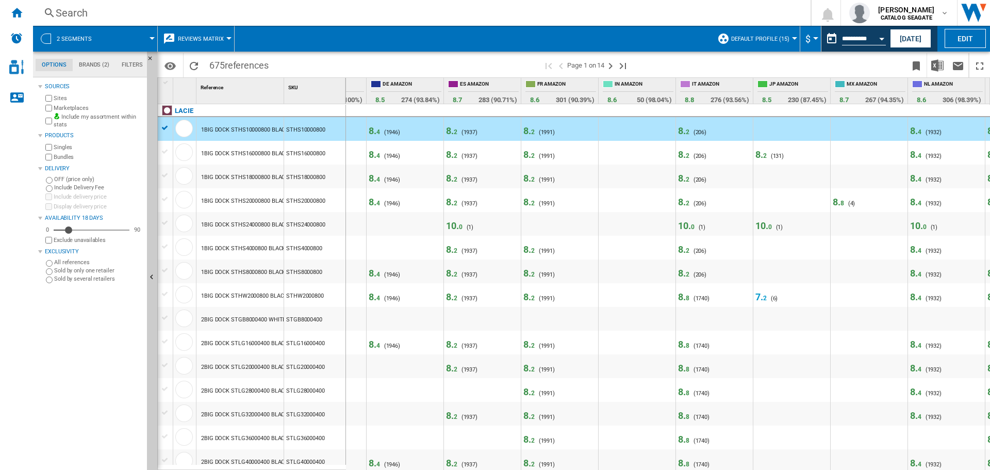
click at [678, 133] on div "8. 2 ( 206 ) N/A (0)" at bounding box center [714, 129] width 77 height 24
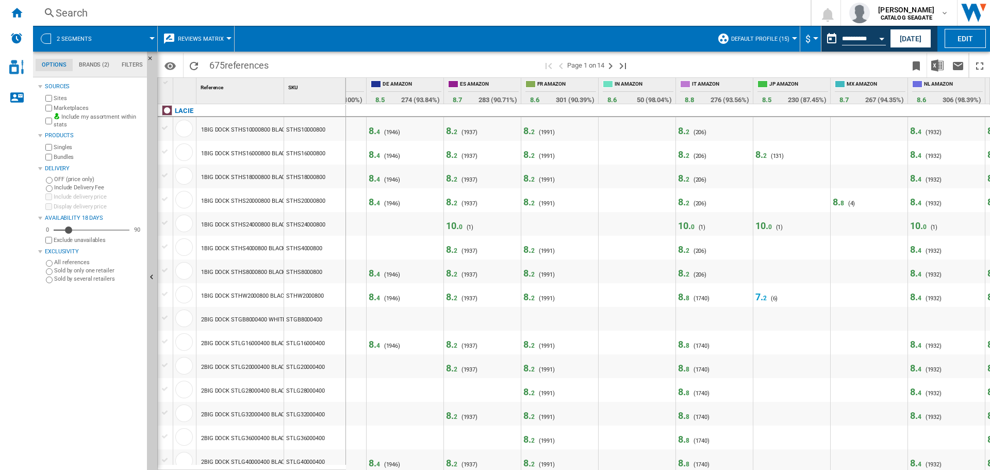
click at [191, 39] on span "Reviews Matrix" at bounding box center [201, 39] width 46 height 7
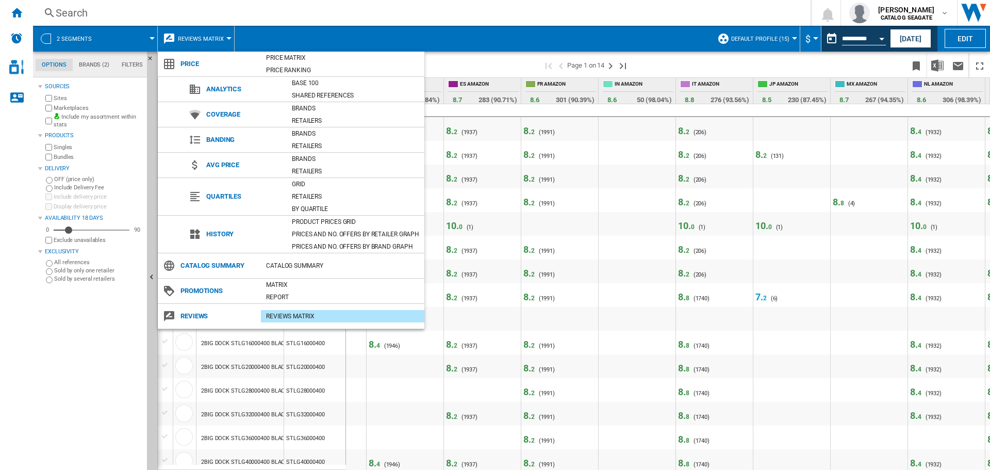
click at [198, 314] on span "Reviews" at bounding box center [218, 316] width 86 height 14
click at [293, 317] on div "REVIEWS Matrix" at bounding box center [343, 316] width 164 height 10
click at [284, 296] on div "Report" at bounding box center [343, 297] width 164 height 10
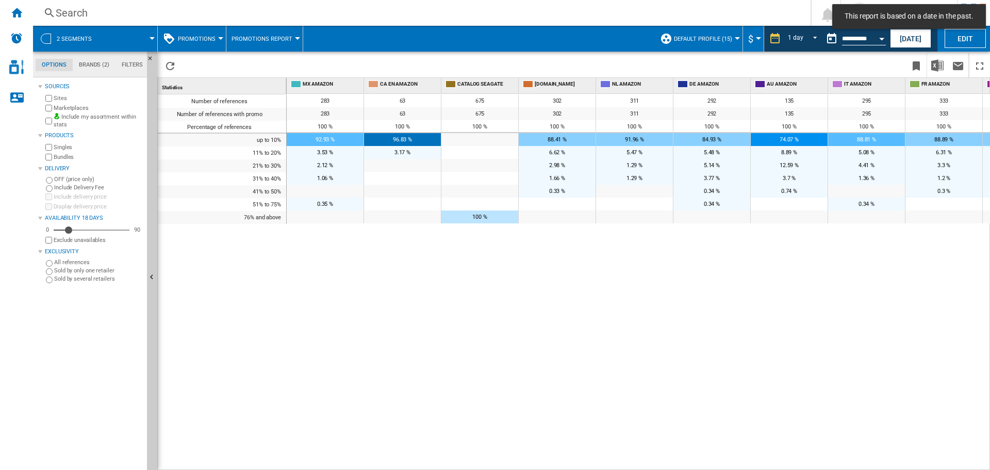
click at [201, 36] on span "Promotions" at bounding box center [197, 39] width 38 height 7
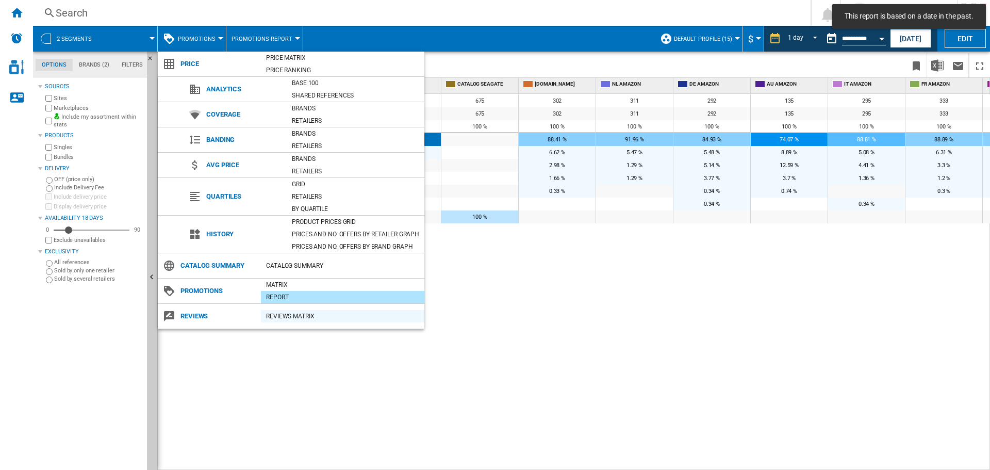
click at [279, 315] on div "REVIEWS Matrix" at bounding box center [343, 316] width 164 height 10
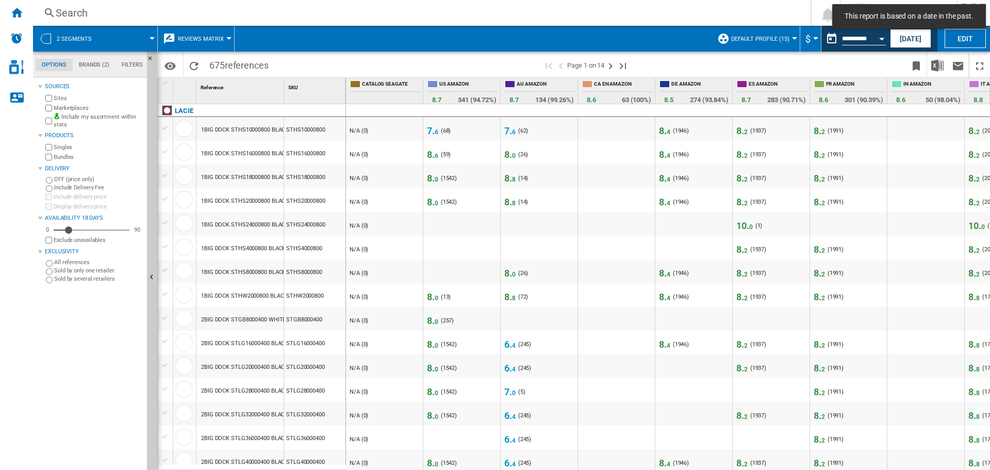
click at [662, 132] on span "8. 4" at bounding box center [664, 130] width 11 height 11
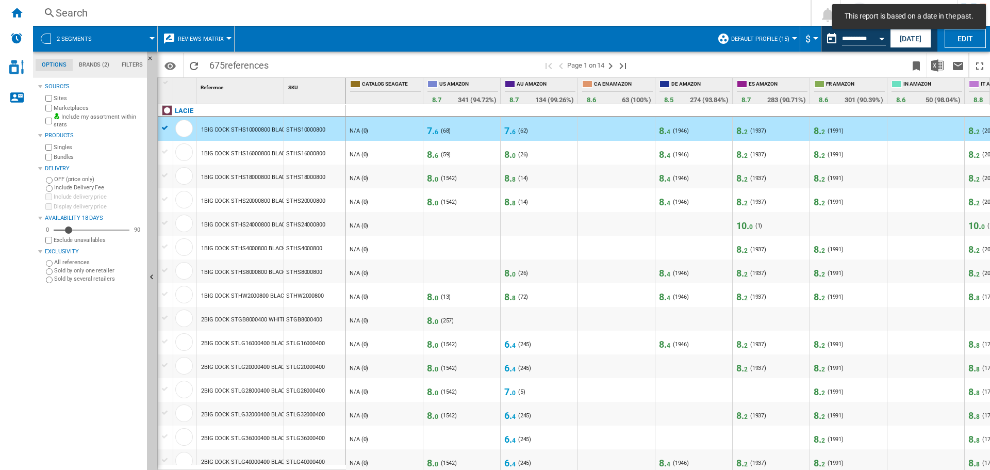
click at [662, 132] on span "8. 4" at bounding box center [664, 130] width 11 height 11
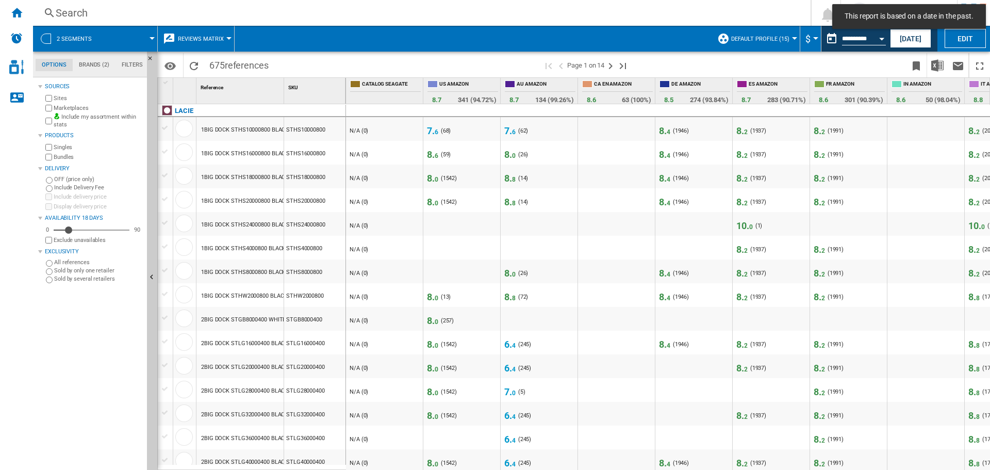
click at [662, 132] on span "8. 4" at bounding box center [664, 130] width 11 height 11
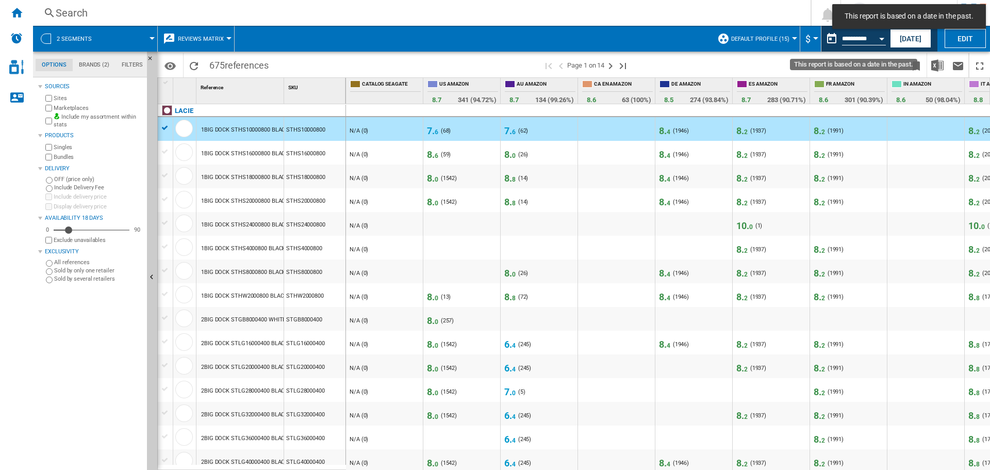
click at [876, 36] on button "Open calendar" at bounding box center [882, 37] width 19 height 19
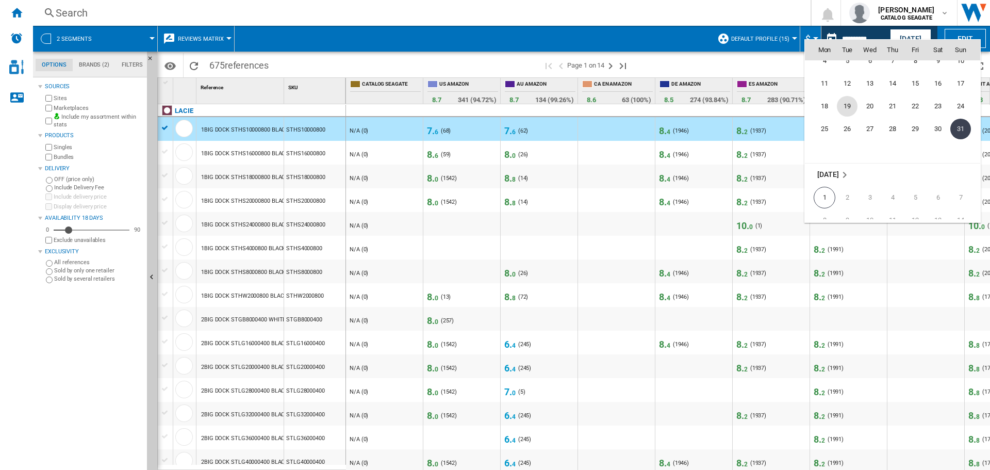
scroll to position [4835, 0]
click at [821, 181] on span "1" at bounding box center [825, 180] width 22 height 22
type input "**********"
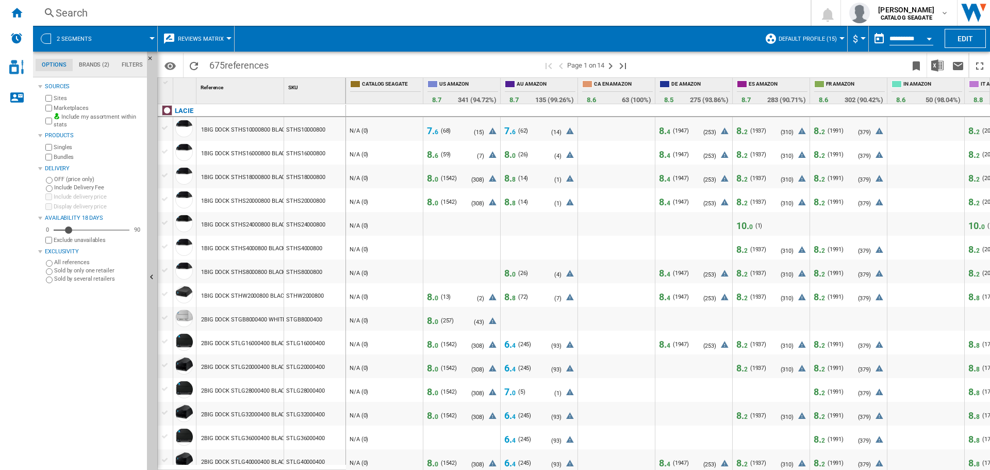
click at [664, 132] on span "8. 4" at bounding box center [664, 130] width 11 height 11
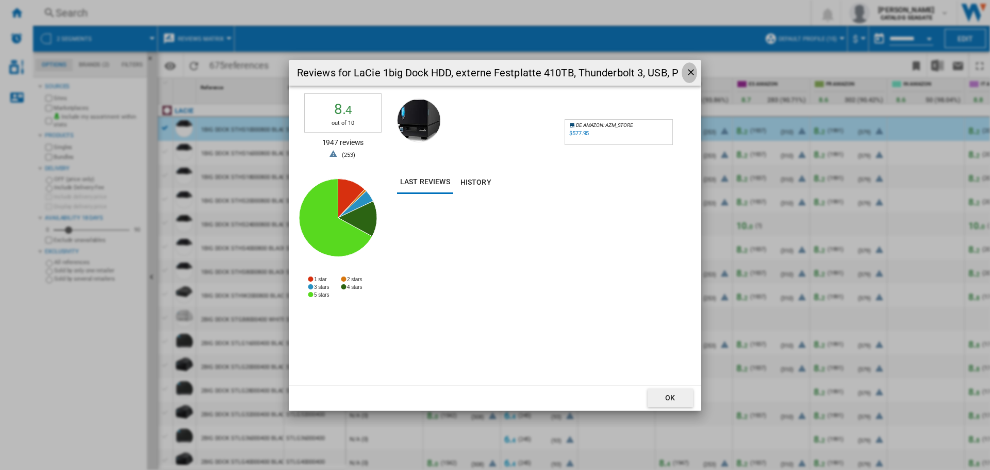
click at [688, 70] on ng-md-icon "getI18NText('BUTTONS.CLOSE_DIALOG')" at bounding box center [692, 73] width 12 height 12
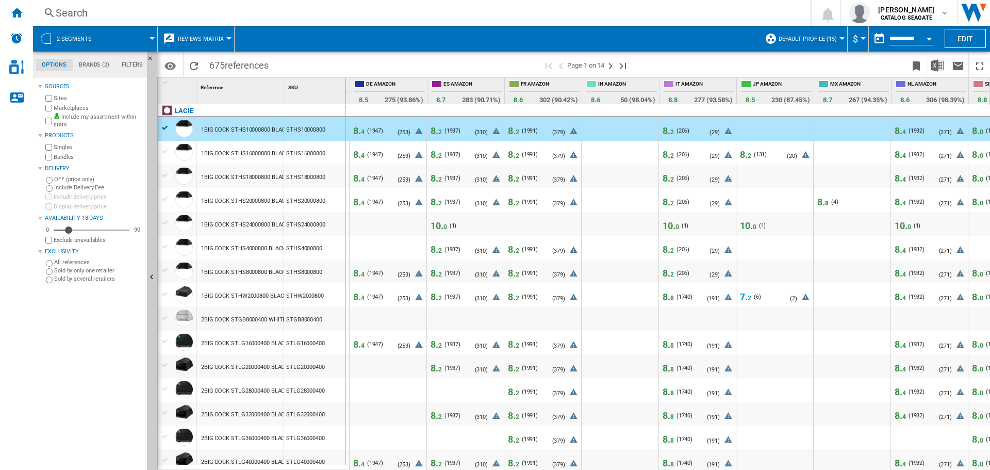
scroll to position [0, 306]
click at [669, 132] on span "8. 2" at bounding box center [668, 130] width 11 height 11
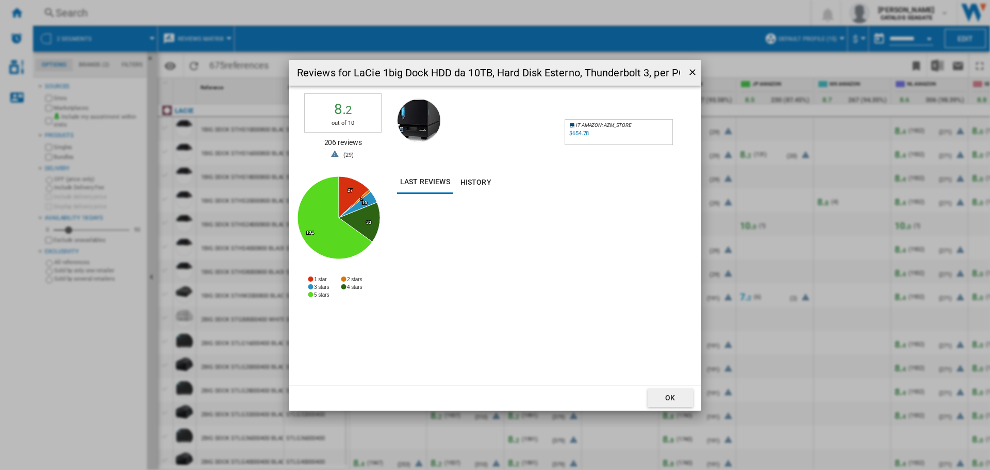
click at [578, 134] on div "$654.78" at bounding box center [579, 133] width 20 height 7
click at [696, 72] on ng-md-icon "getI18NText('BUTTONS.CLOSE_DIALOG')" at bounding box center [694, 73] width 12 height 12
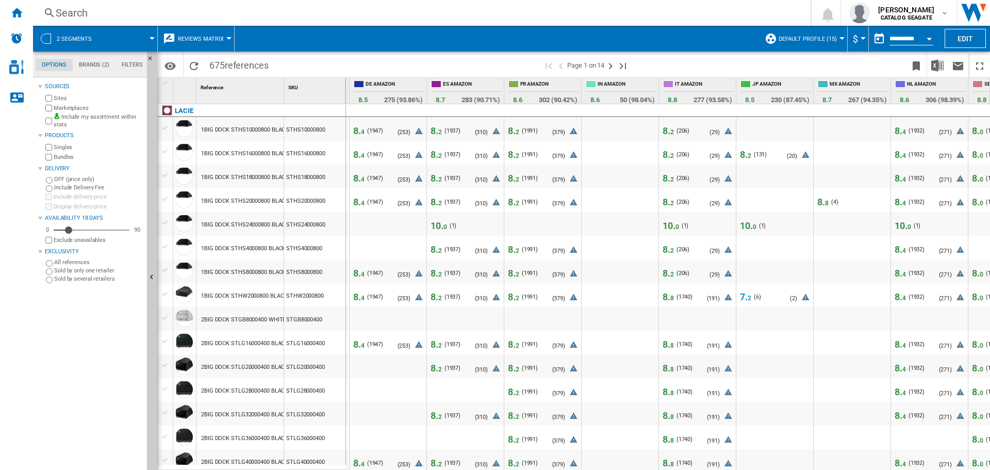
scroll to position [0, 395]
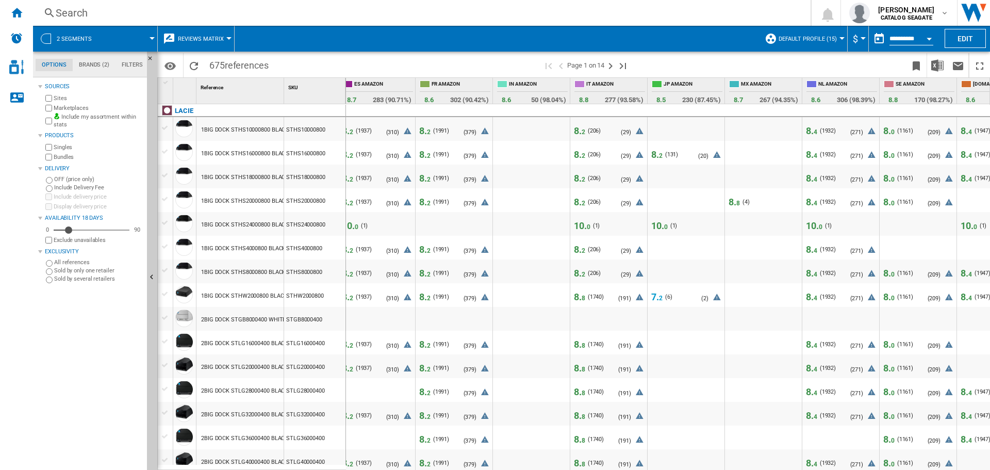
click at [814, 132] on span "4" at bounding box center [816, 131] width 4 height 7
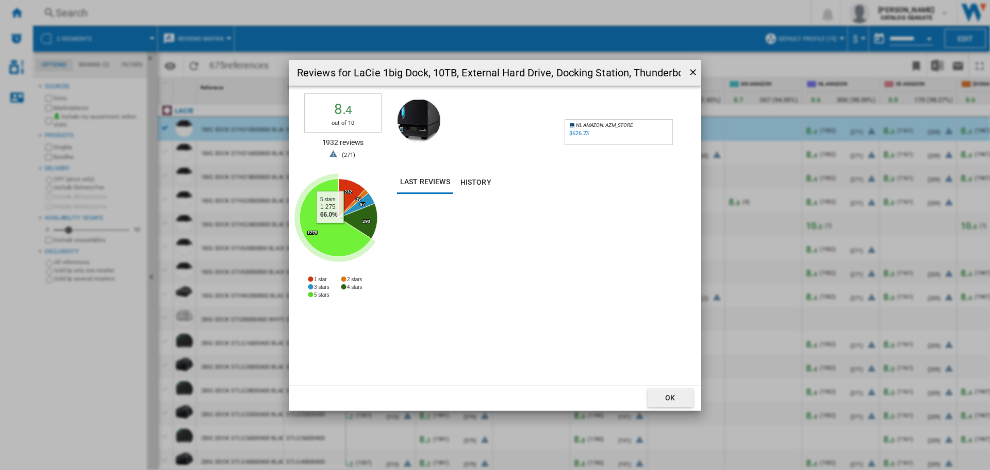
click at [330, 231] on icon "Reviews for ..." at bounding box center [336, 217] width 72 height 78
click at [578, 133] on div "$626.23" at bounding box center [579, 133] width 20 height 7
click at [691, 74] on ng-md-icon "getI18NText('BUTTONS.CLOSE_DIALOG')" at bounding box center [694, 73] width 12 height 12
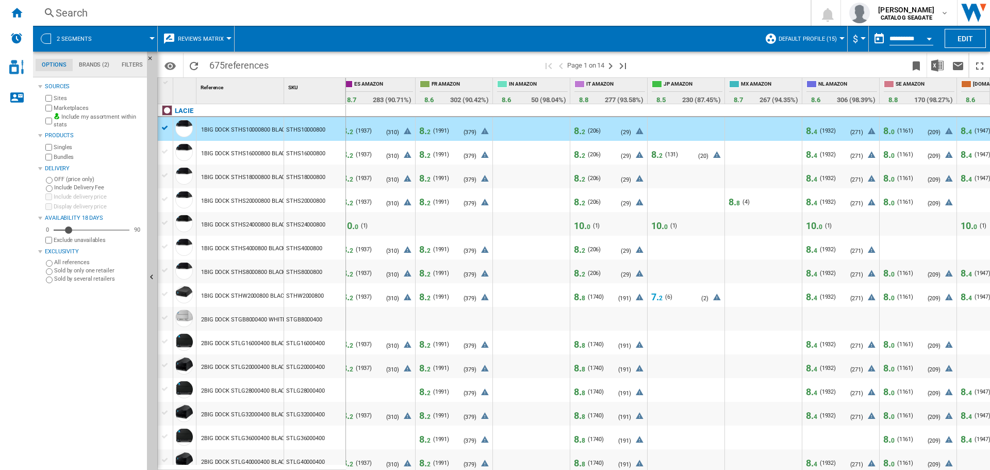
click at [889, 133] on span "8. 0" at bounding box center [889, 130] width 11 height 11
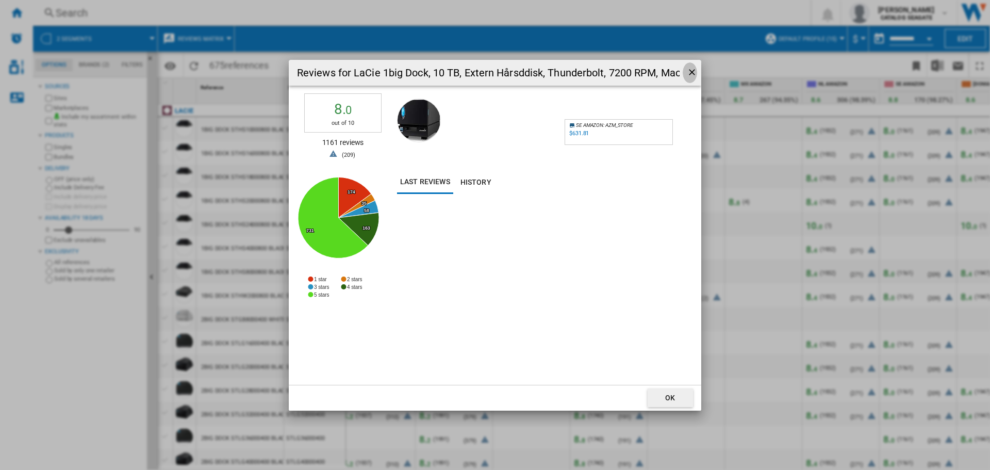
click at [691, 71] on ng-md-icon "getI18NText('BUTTONS.CLOSE_DIALOG')" at bounding box center [693, 73] width 12 height 12
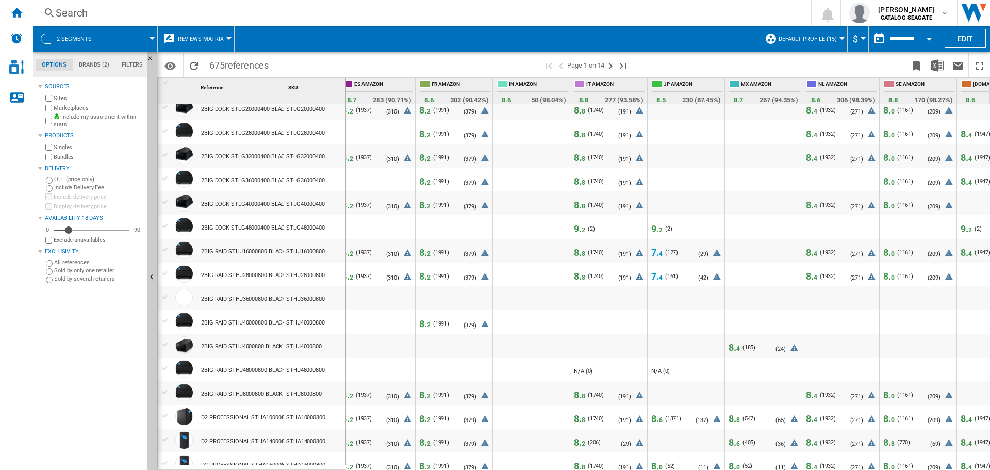
scroll to position [567, 0]
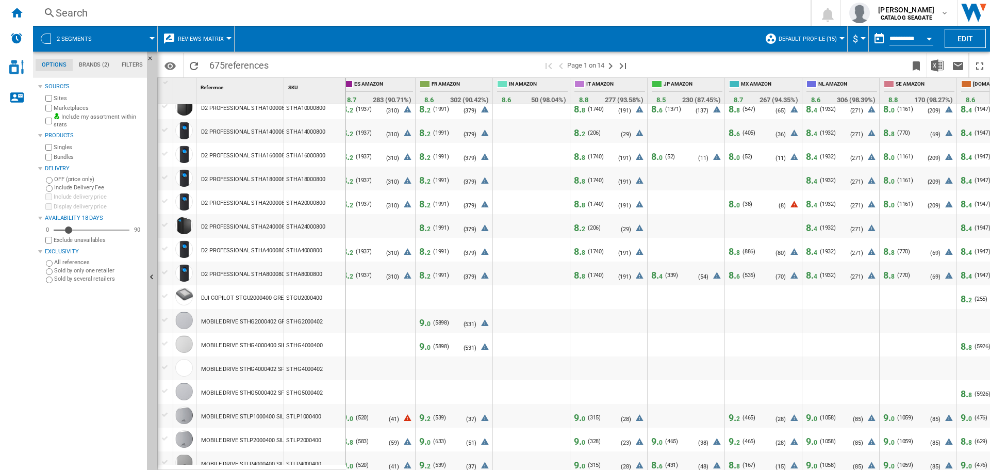
click at [892, 419] on span "0" at bounding box center [893, 418] width 4 height 7
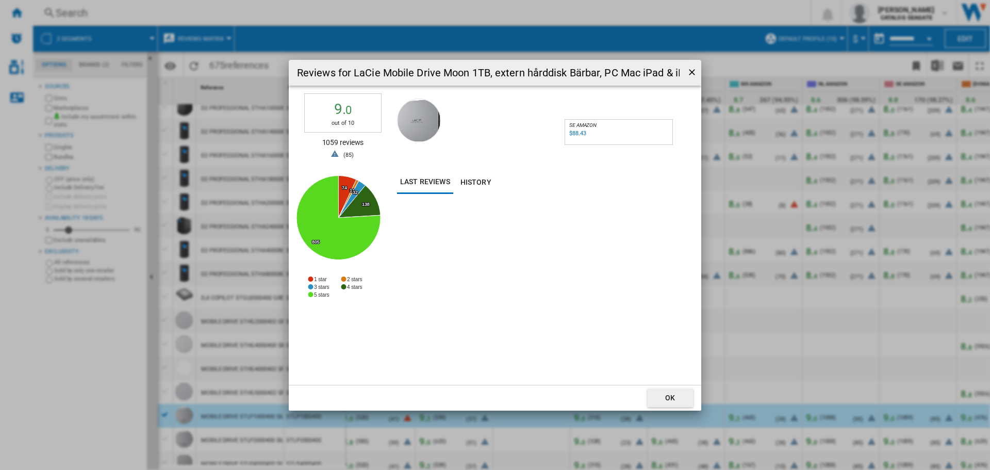
click at [573, 132] on div "$88.43" at bounding box center [577, 133] width 17 height 7
